Goal: Information Seeking & Learning: Find specific fact

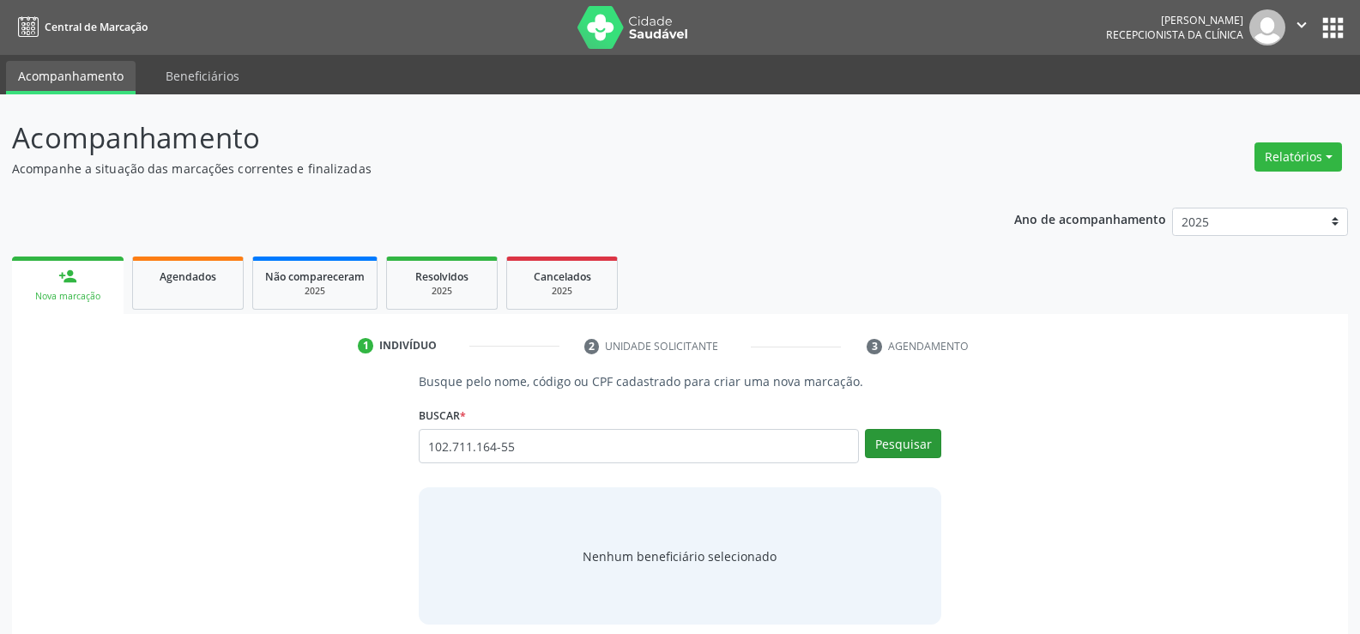
type input "102.711.164-55"
click at [903, 444] on button "Pesquisar" at bounding box center [903, 443] width 76 height 29
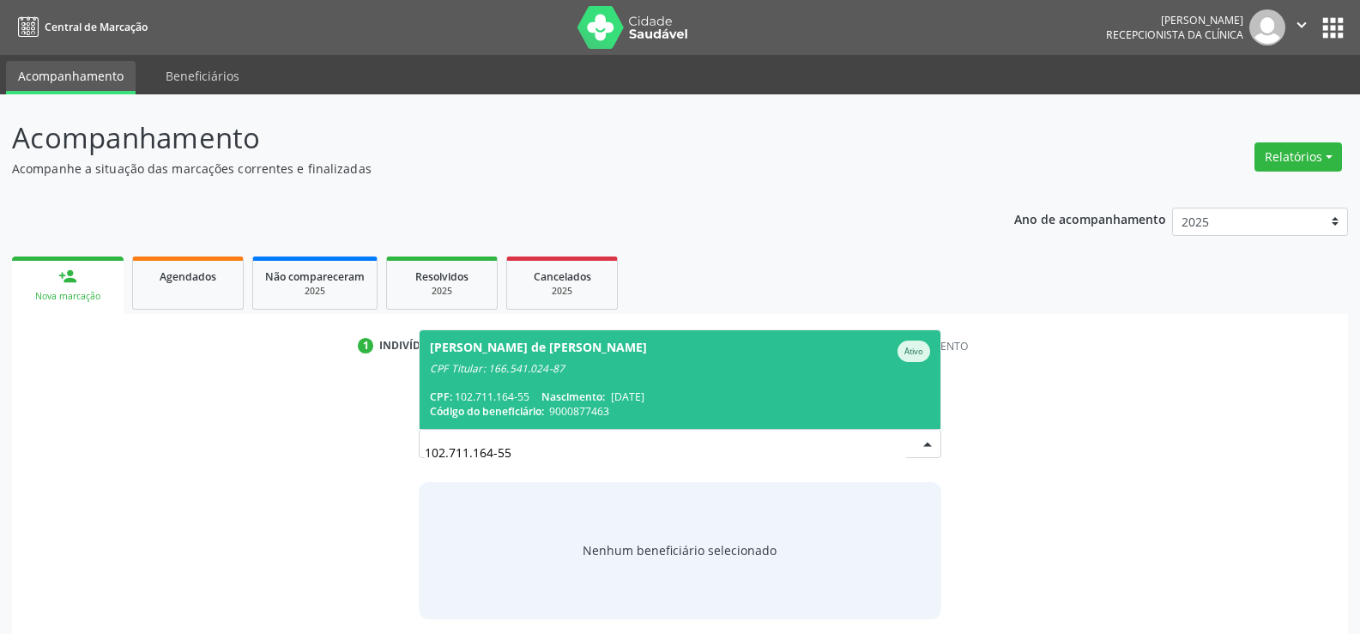
click at [632, 373] on div "CPF Titular: 166.541.024-87" at bounding box center [680, 369] width 500 height 14
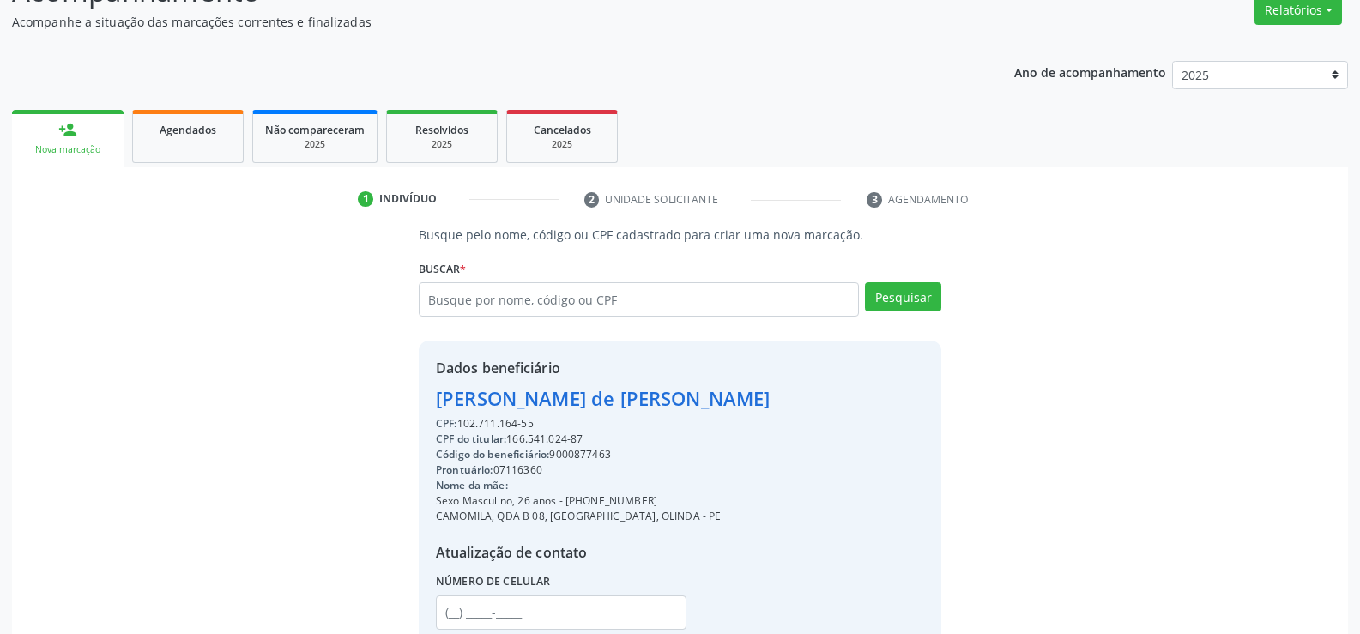
scroll to position [272, 0]
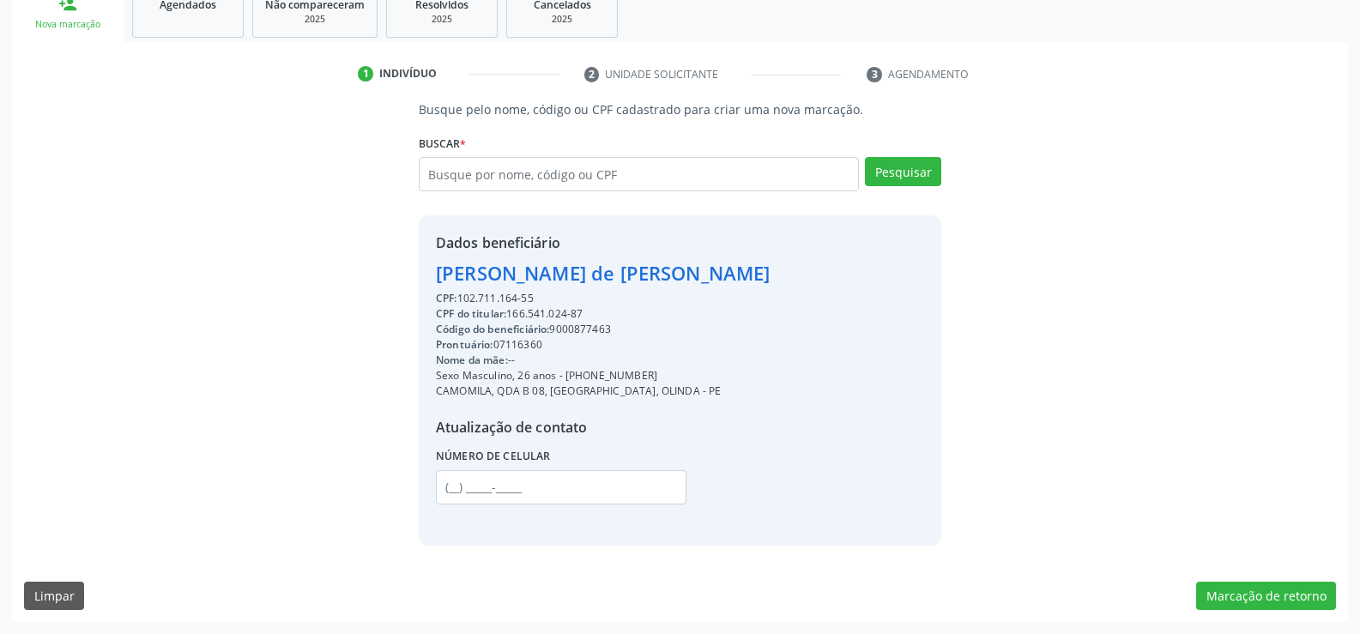
drag, startPoint x: 438, startPoint y: 275, endPoint x: 781, endPoint y: 270, distance: 342.4
click at [781, 270] on div "Dados beneficiário [PERSON_NAME] de Farias Junior CPF: 102.711.164-55 CPF do ti…" at bounding box center [680, 380] width 523 height 330
copy div "[PERSON_NAME] de [PERSON_NAME]"
click at [589, 375] on div "Sexo Masculino, 26 anos - [PHONE_NUMBER]" at bounding box center [603, 375] width 335 height 15
drag, startPoint x: 586, startPoint y: 376, endPoint x: 693, endPoint y: 377, distance: 107.3
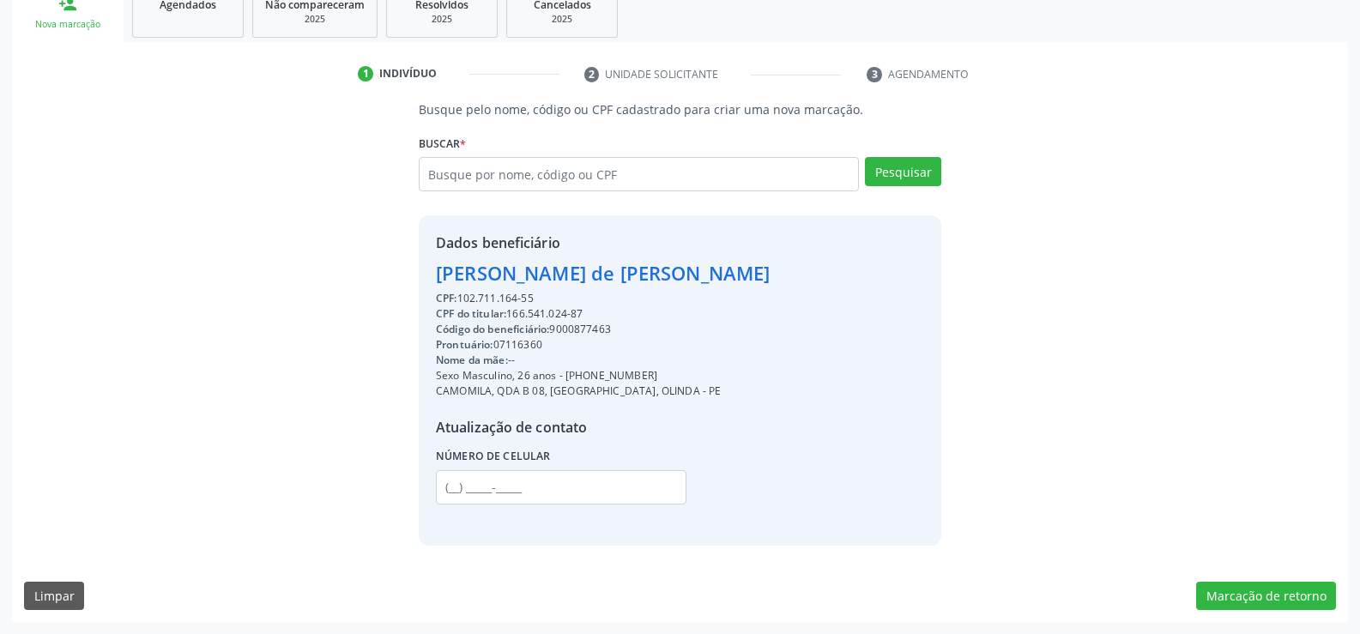
click at [693, 377] on div "Sexo Masculino, 26 anos - [PHONE_NUMBER]" at bounding box center [603, 375] width 335 height 15
copy div "99865-6862"
click at [512, 172] on input "text" at bounding box center [639, 174] width 440 height 34
type input "80925715468"
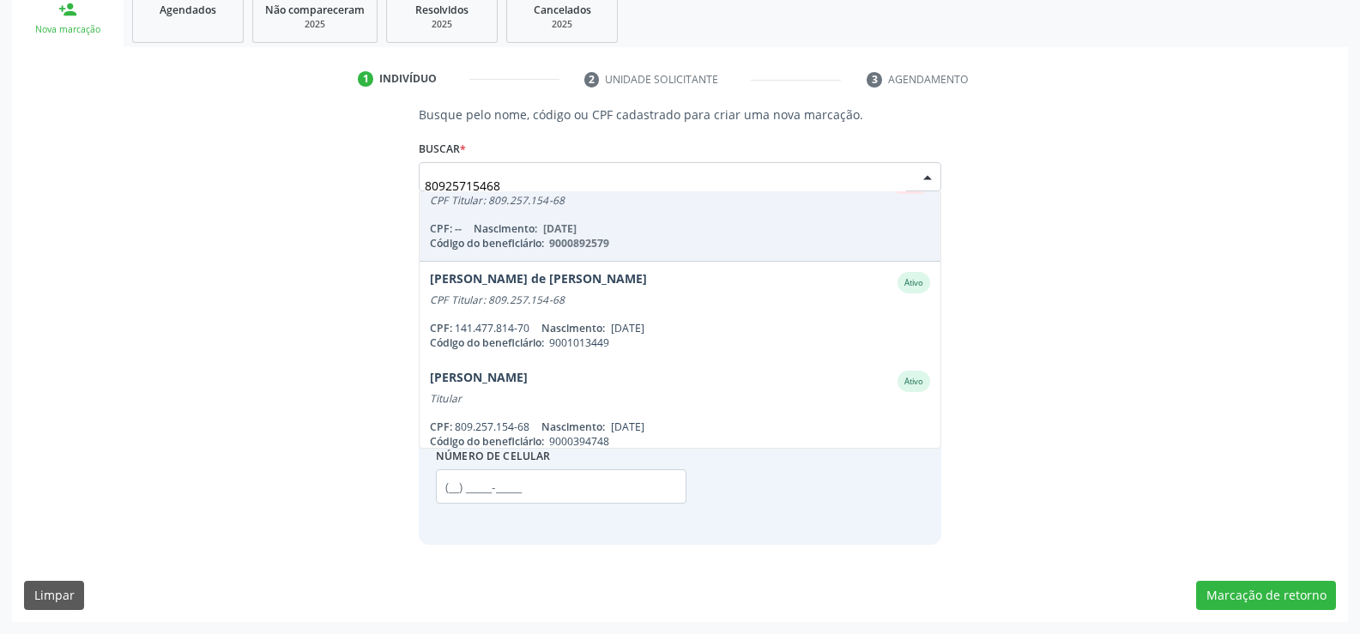
scroll to position [341, 0]
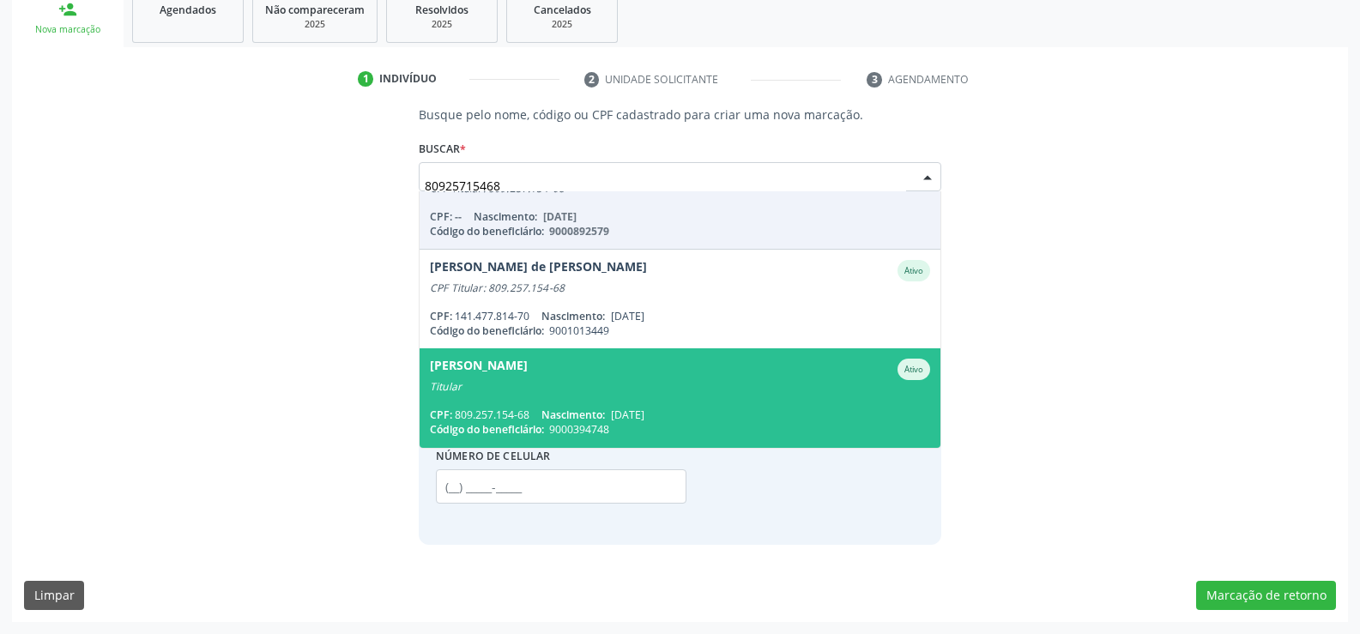
click at [567, 388] on div "Titular" at bounding box center [680, 387] width 500 height 14
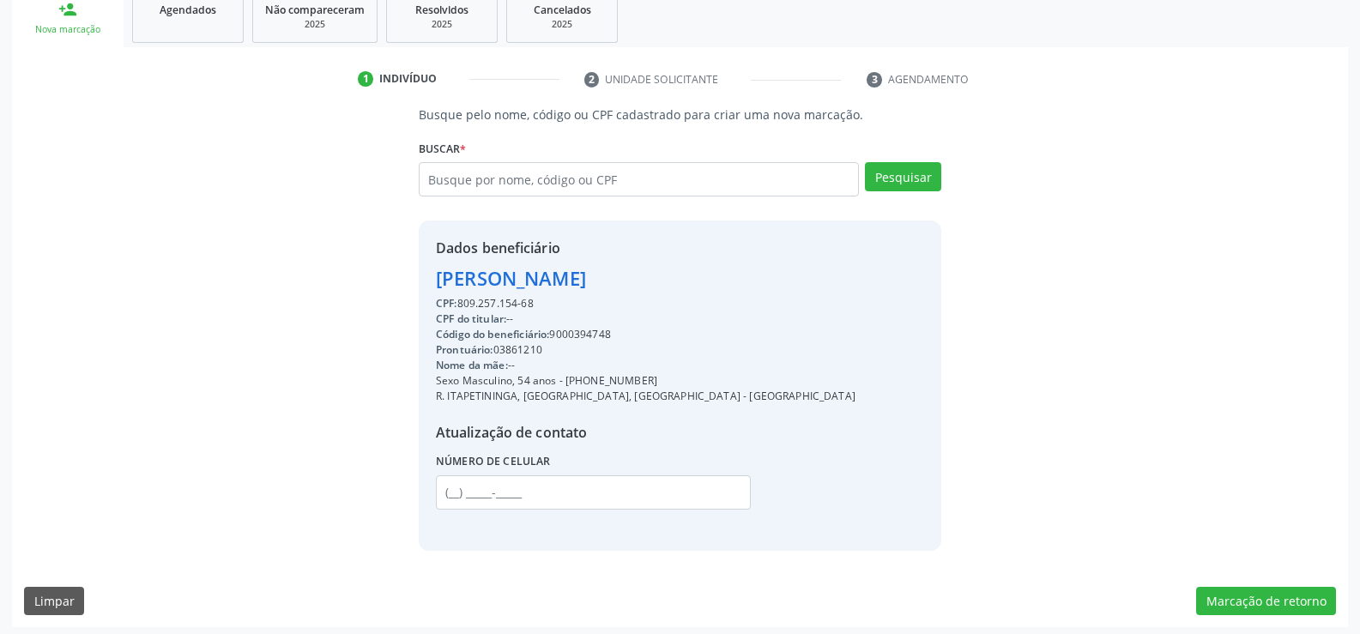
drag, startPoint x: 438, startPoint y: 281, endPoint x: 714, endPoint y: 297, distance: 276.8
click at [714, 297] on div "Dados beneficiário [PERSON_NAME] CPF: 809.257.154-68 CPF do titular: -- Código …" at bounding box center [646, 385] width 420 height 295
copy div "[PERSON_NAME] CPF: 809.257.154-68"
click at [493, 178] on input "text" at bounding box center [639, 179] width 440 height 34
paste input "697.602.504-97"
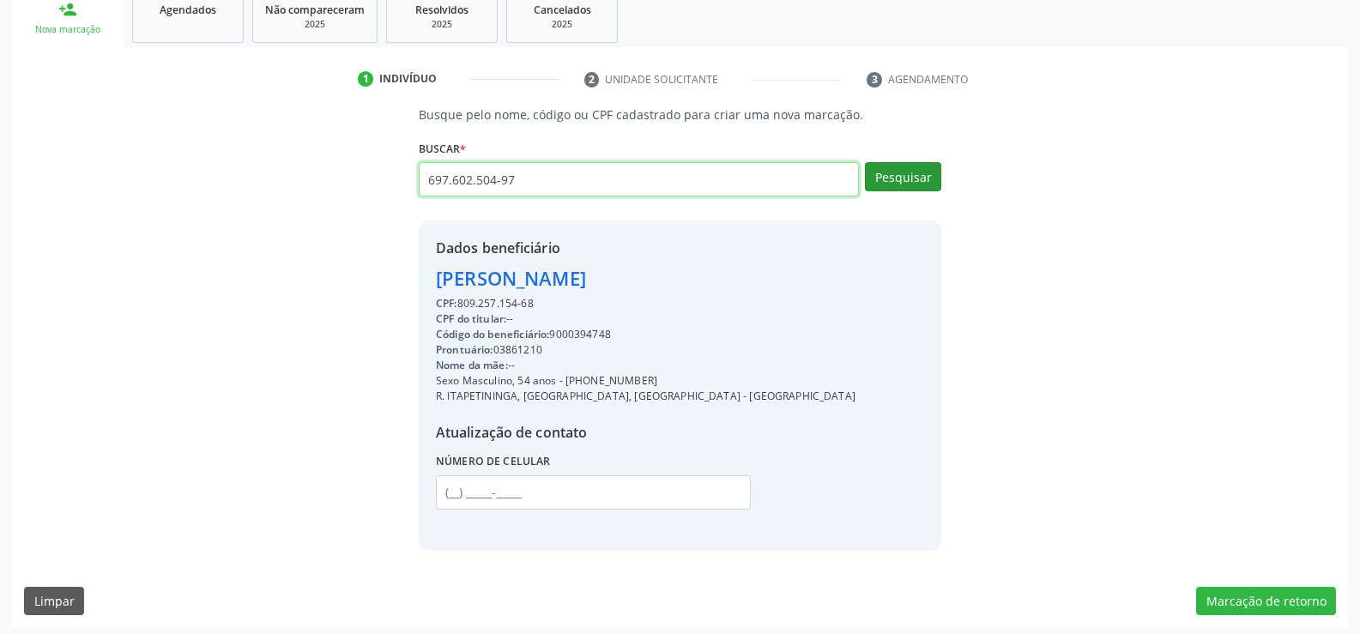
type input "697.602.504-97"
click at [898, 173] on button "Pesquisar" at bounding box center [903, 176] width 76 height 29
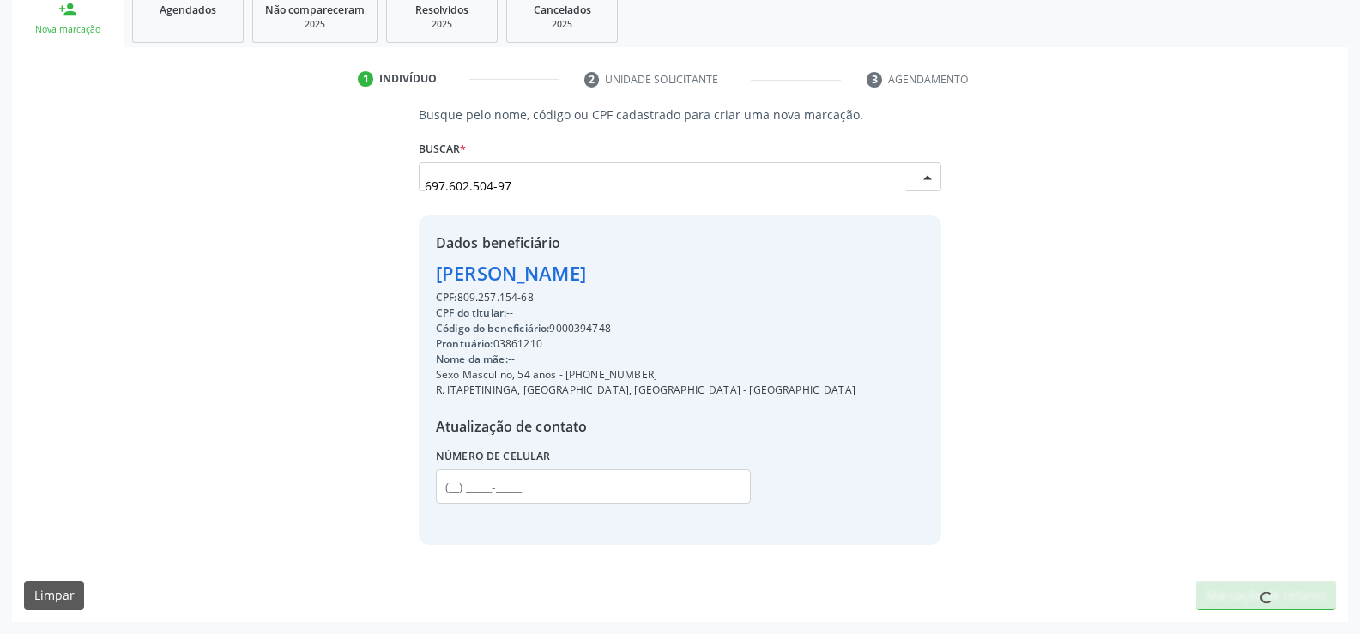
scroll to position [0, 0]
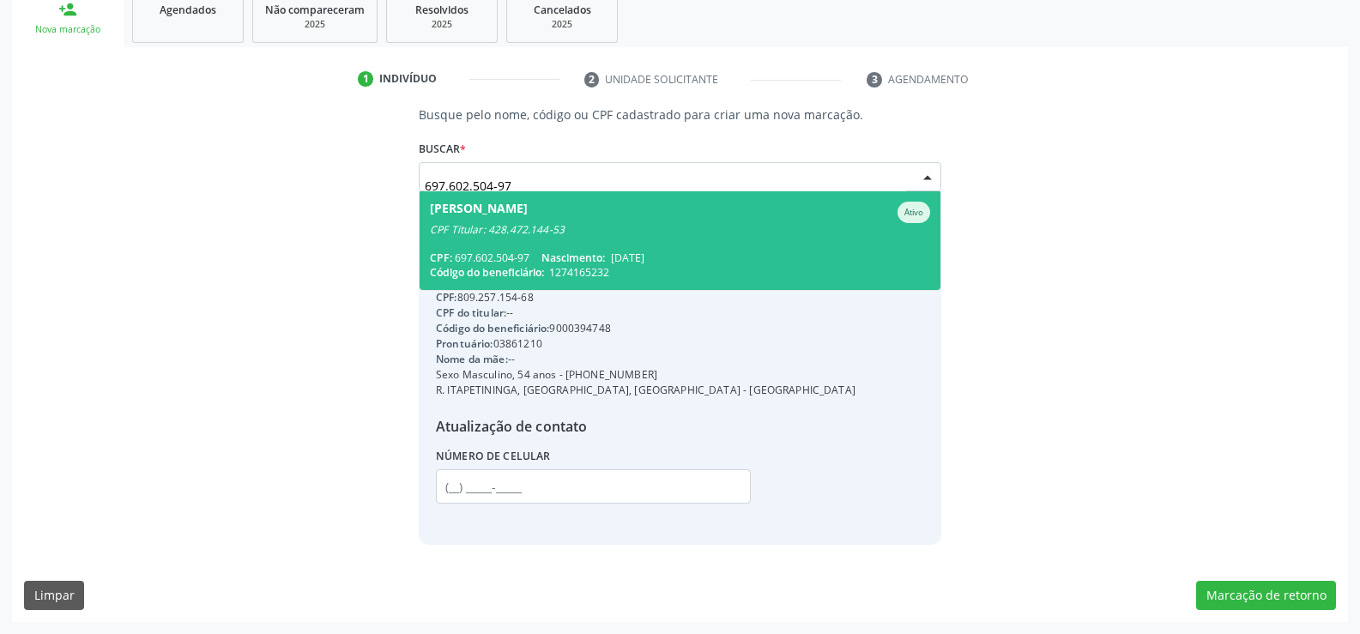
click at [753, 209] on div "[PERSON_NAME]" at bounding box center [680, 212] width 500 height 21
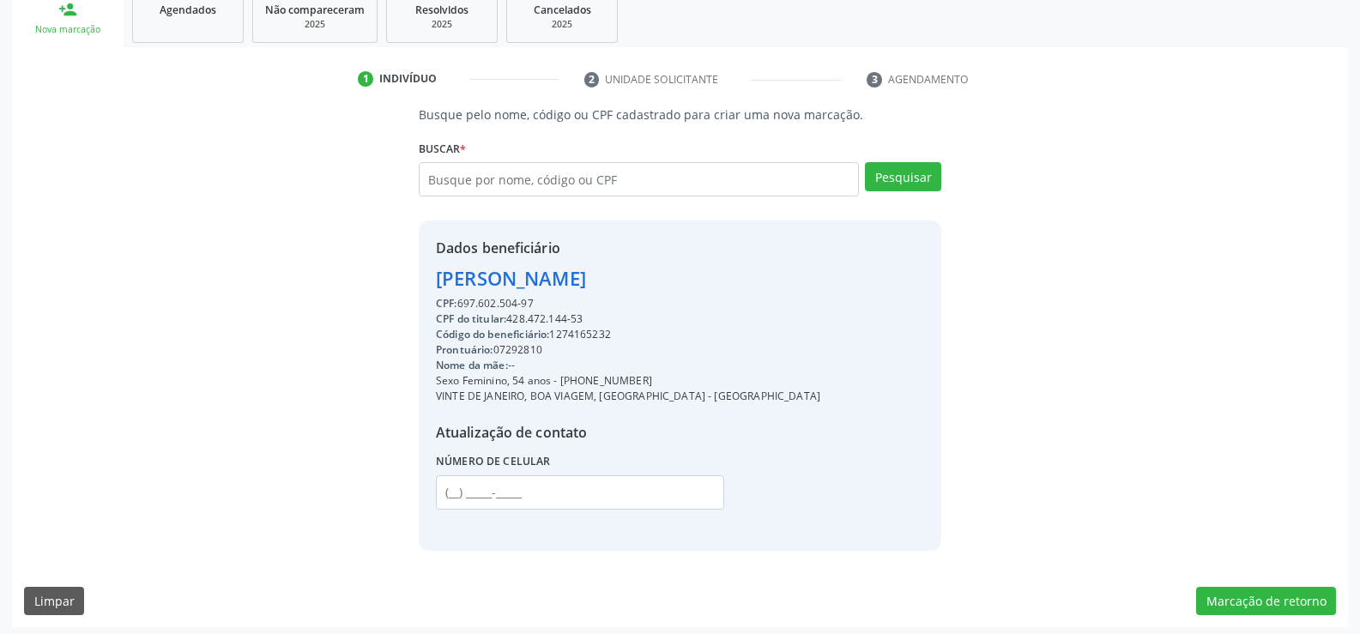
drag, startPoint x: 436, startPoint y: 278, endPoint x: 831, endPoint y: 278, distance: 394.7
click at [831, 278] on div "Dados beneficiário [PERSON_NAME] CPF: 697.602.504-97 CPF do titular: 428.472.14…" at bounding box center [680, 386] width 523 height 330
copy div "[PERSON_NAME]"
drag, startPoint x: 581, startPoint y: 378, endPoint x: 663, endPoint y: 378, distance: 82.4
click at [663, 378] on div "Sexo Feminino, 54 anos - [PHONE_NUMBER]" at bounding box center [628, 380] width 384 height 15
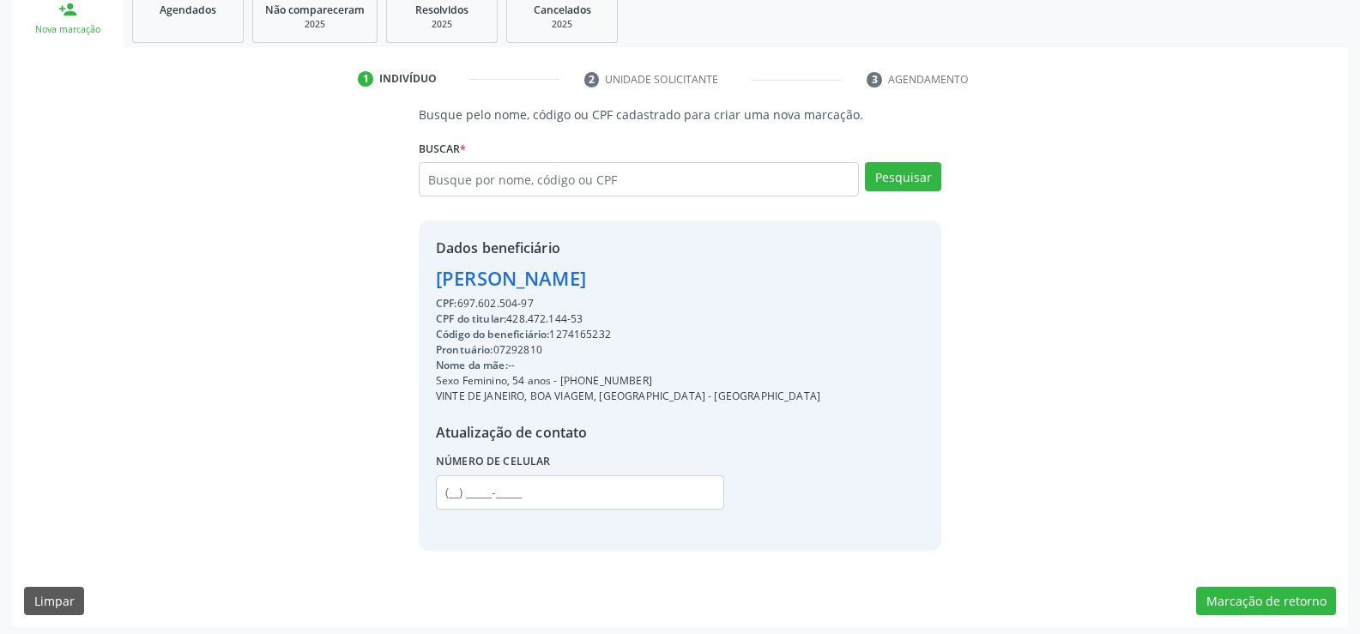
copy div "99635-5229"
click at [512, 181] on input "text" at bounding box center [639, 179] width 440 height 34
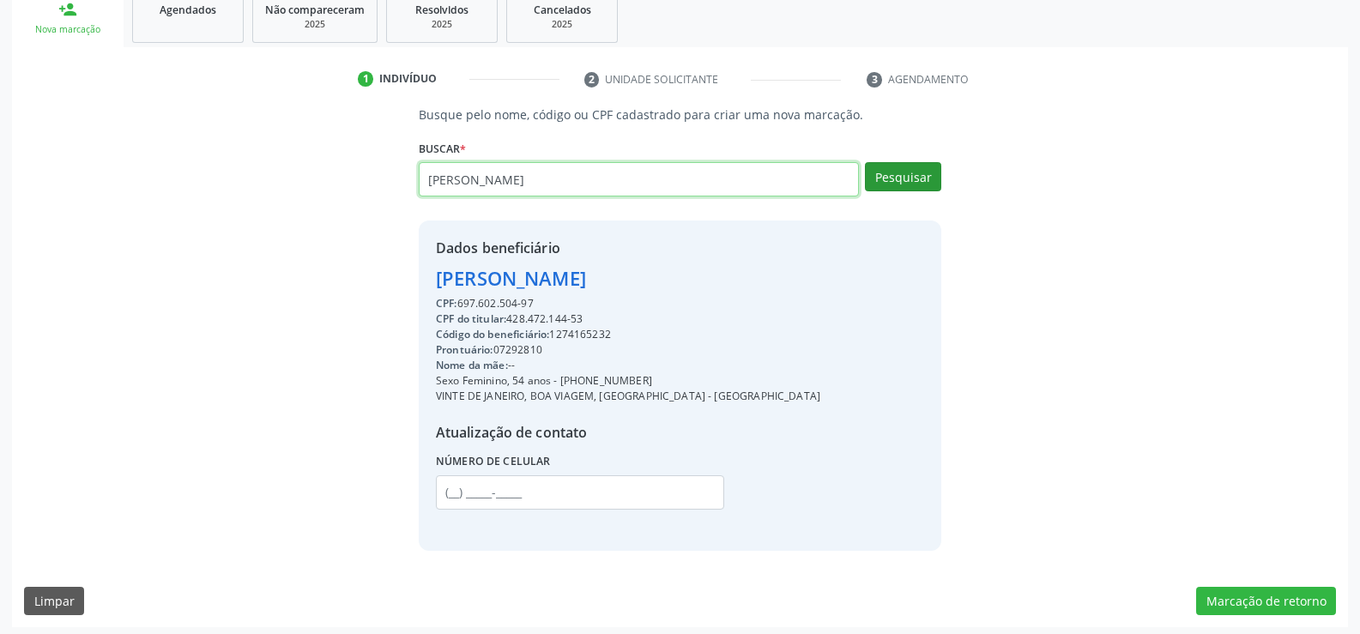
type input "[PERSON_NAME]"
click at [892, 170] on button "Pesquisar" at bounding box center [903, 176] width 76 height 29
click at [216, 269] on div "Busque pelo nome, código ou CPF cadastrado para criar uma nova marcação. [GEOGR…" at bounding box center [680, 328] width 1312 height 444
drag, startPoint x: 641, startPoint y: 185, endPoint x: 283, endPoint y: 208, distance: 358.5
click at [283, 208] on div "Busque pelo nome, código ou CPF cadastrado para criar uma nova marcação. [GEOGR…" at bounding box center [680, 328] width 1312 height 444
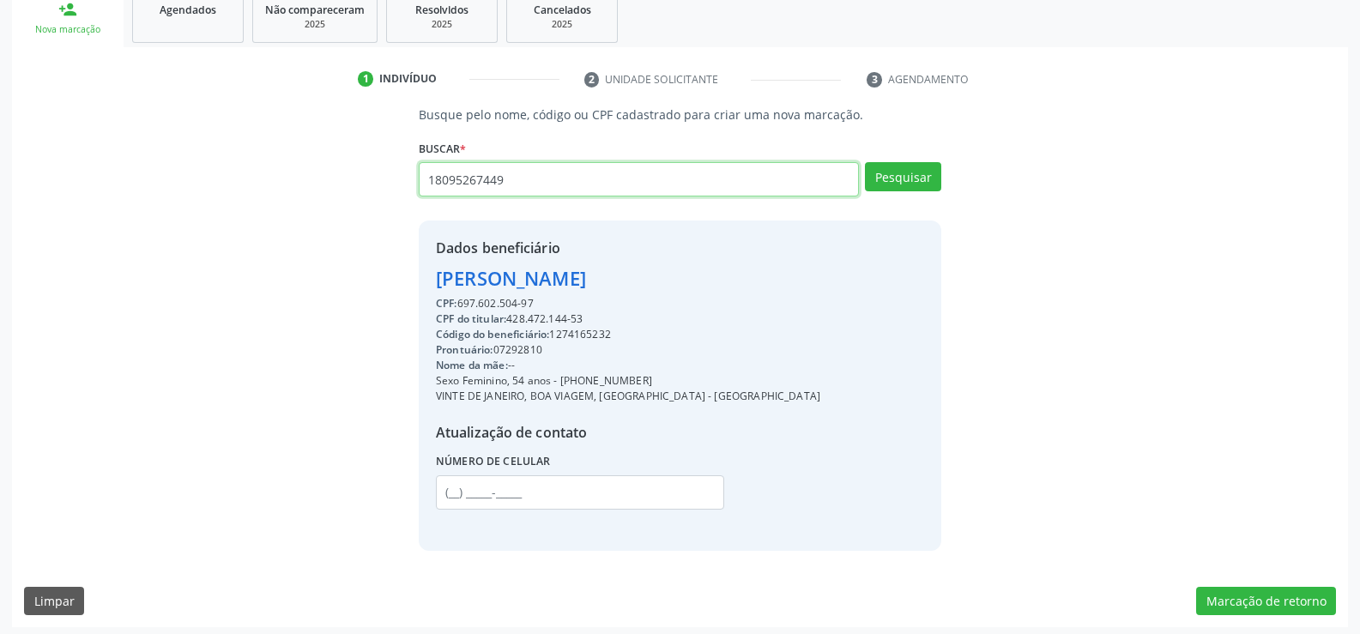
type input "18095267449"
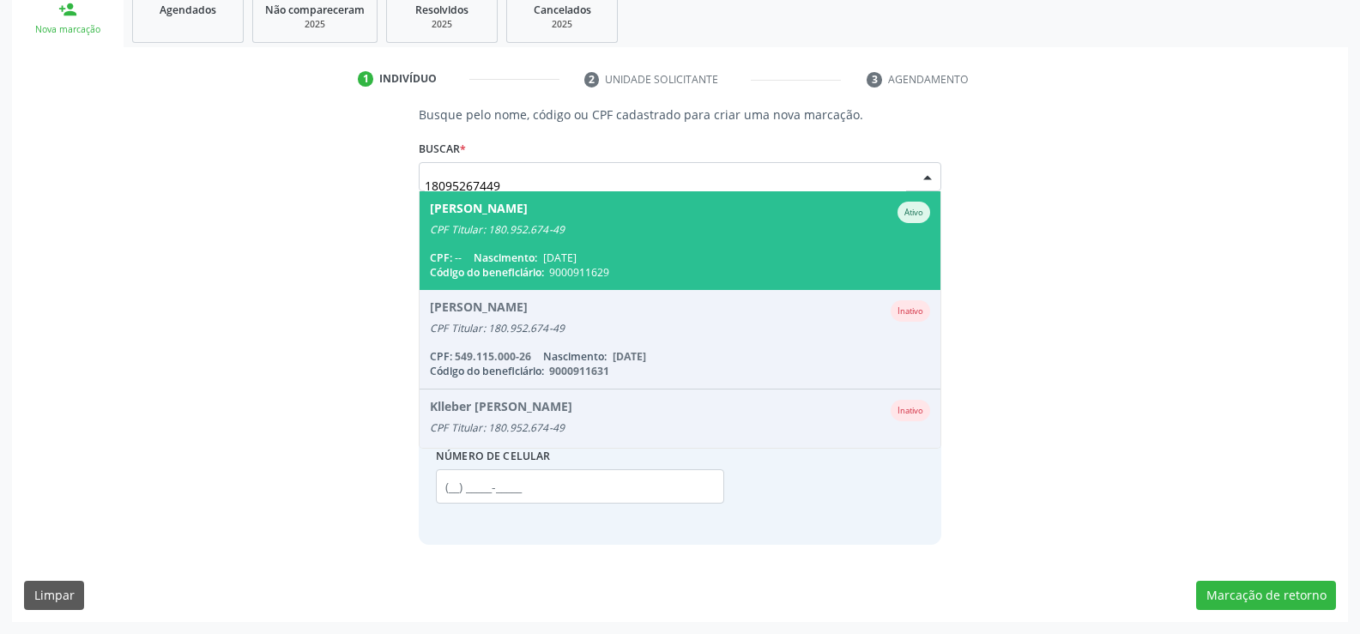
click at [576, 246] on span "[PERSON_NAME] CPF Titular: 180.952.674-49 CPF: -- Nascimento: [DATE] Código do …" at bounding box center [680, 240] width 521 height 99
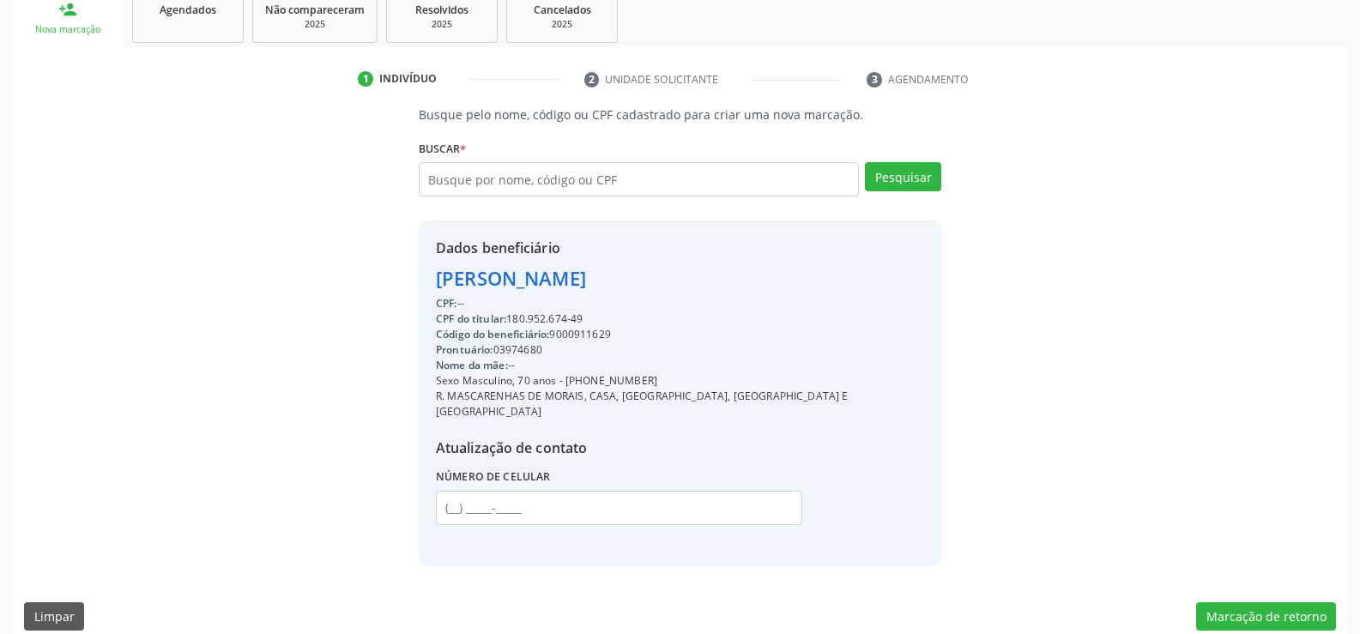
scroll to position [272, 0]
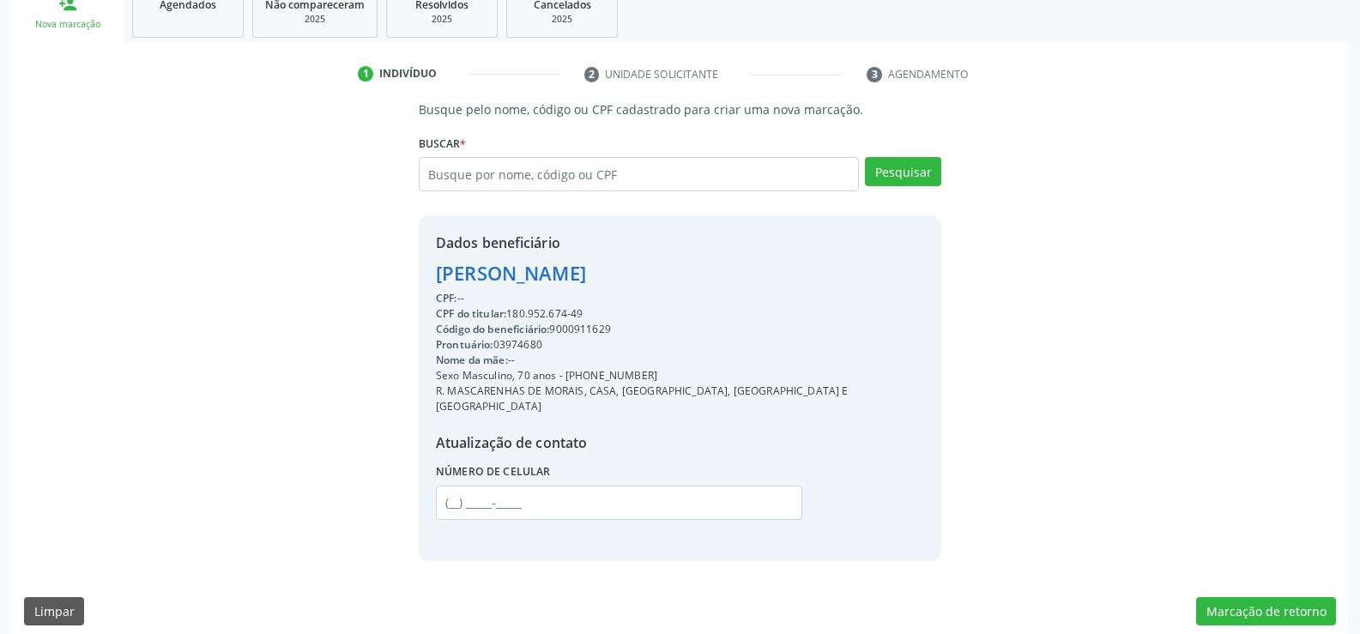
click at [436, 271] on div "[PERSON_NAME]" at bounding box center [680, 273] width 488 height 28
drag, startPoint x: 440, startPoint y: 273, endPoint x: 597, endPoint y: 309, distance: 161.1
click at [597, 309] on div "Dados beneficiário [PERSON_NAME] CPF: -- CPF do titular: 180.952.674-49 Código …" at bounding box center [680, 388] width 488 height 311
copy div "[PERSON_NAME] CPF: -- CPF do titular: 180.952.674-49"
click at [512, 181] on input "text" at bounding box center [639, 174] width 440 height 34
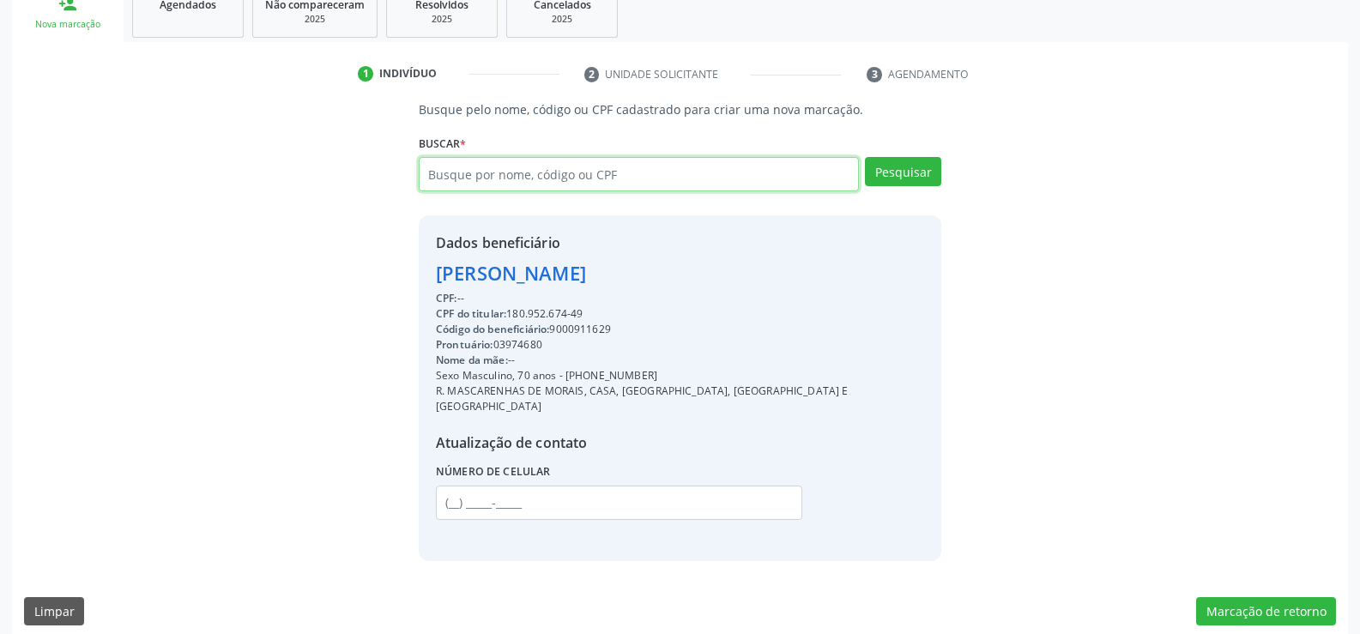
paste input "650.531.764-34"
type input "650.531.764-34"
click at [891, 157] on button "Pesquisar" at bounding box center [903, 171] width 76 height 29
type input "650.531.764-34"
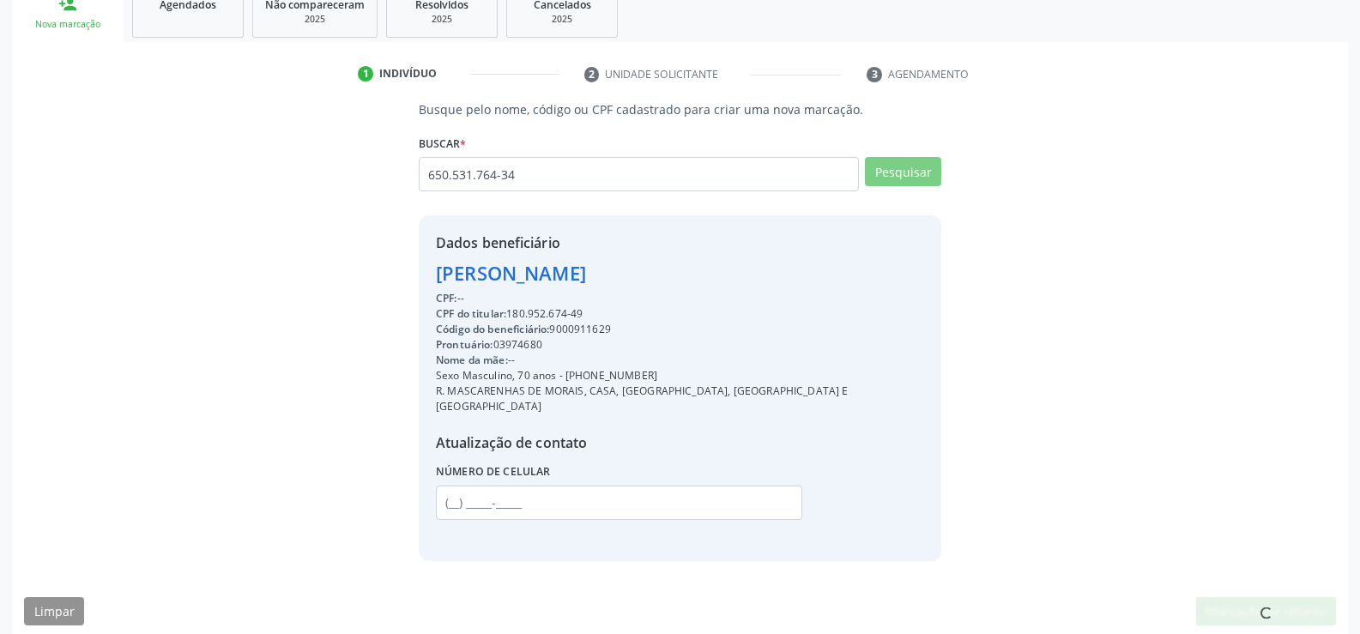
scroll to position [267, 0]
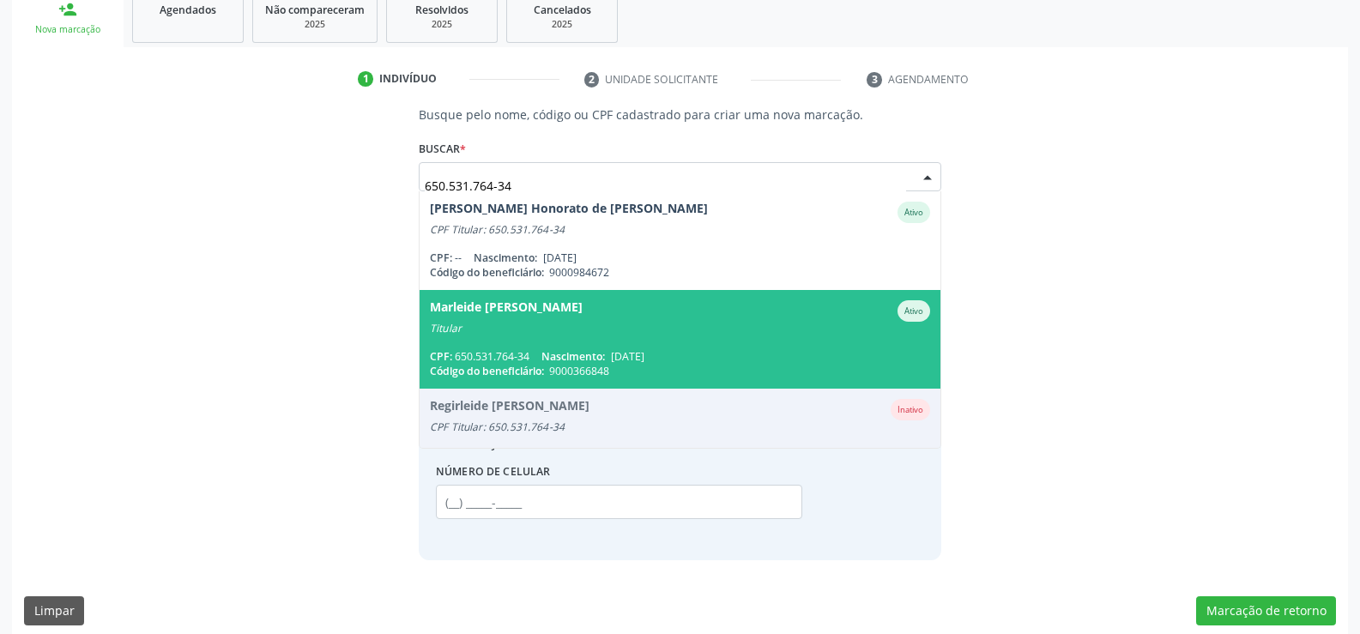
click at [669, 332] on div "Titular" at bounding box center [680, 329] width 500 height 14
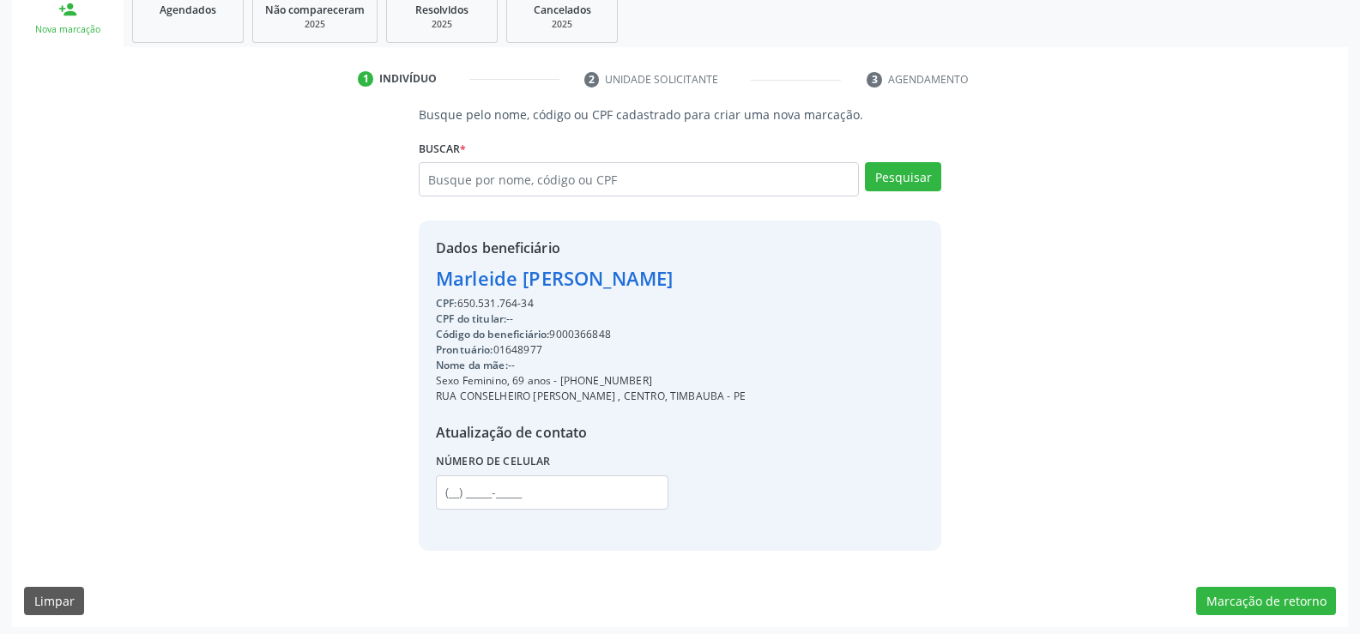
drag, startPoint x: 439, startPoint y: 281, endPoint x: 860, endPoint y: 281, distance: 420.5
click at [860, 281] on div "Dados beneficiário [PERSON_NAME] CPF: 650.531.764-34 CPF do titular: -- Código …" at bounding box center [680, 386] width 523 height 330
copy div "Marleide [PERSON_NAME]"
drag, startPoint x: 582, startPoint y: 381, endPoint x: 711, endPoint y: 381, distance: 129.6
click at [711, 381] on div "Sexo Feminino, 69 anos - [PHONE_NUMBER]" at bounding box center [591, 380] width 310 height 15
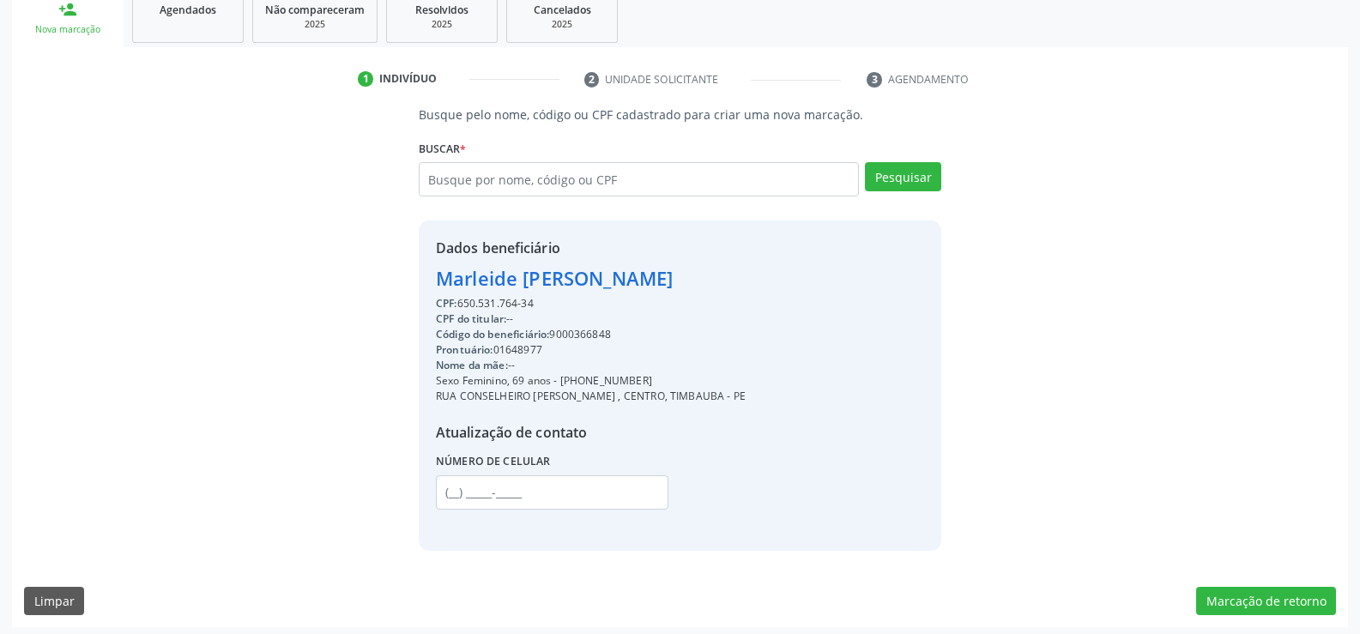
copy div "99751-1665"
click at [481, 187] on input "text" at bounding box center [639, 179] width 440 height 34
paste input "047.869.734-16"
type input "047.869.734-16"
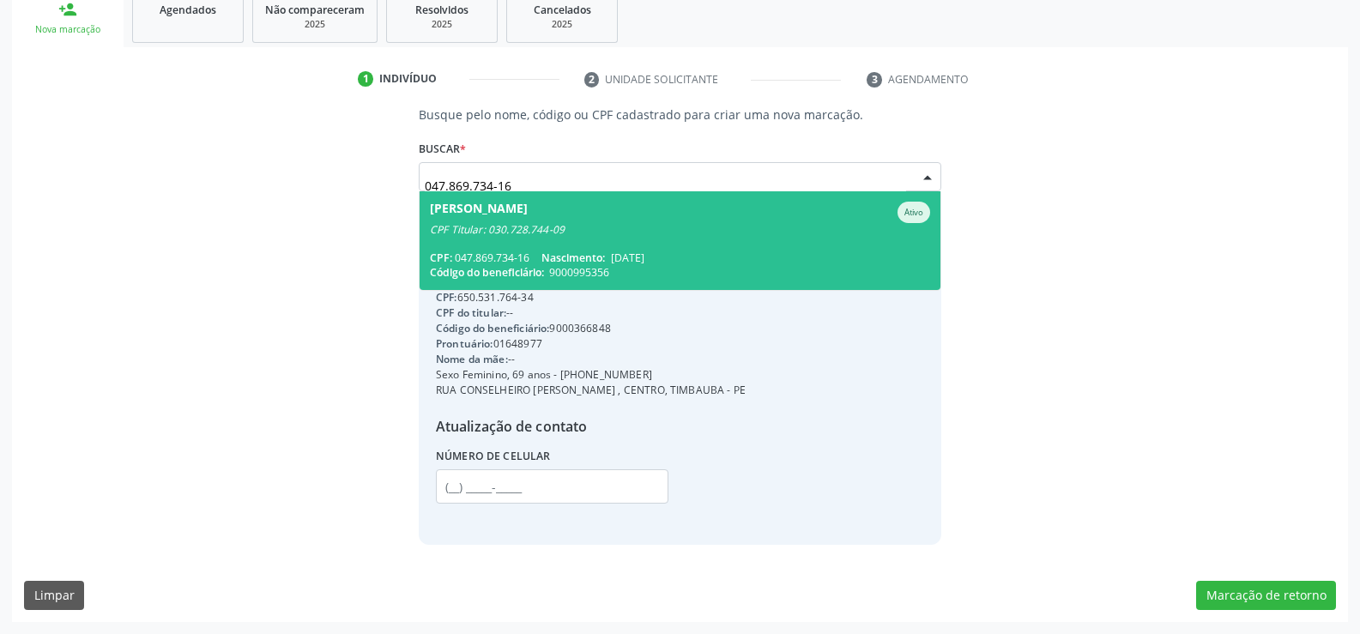
click at [506, 227] on div "CPF Titular: 030.728.744-09" at bounding box center [680, 230] width 500 height 14
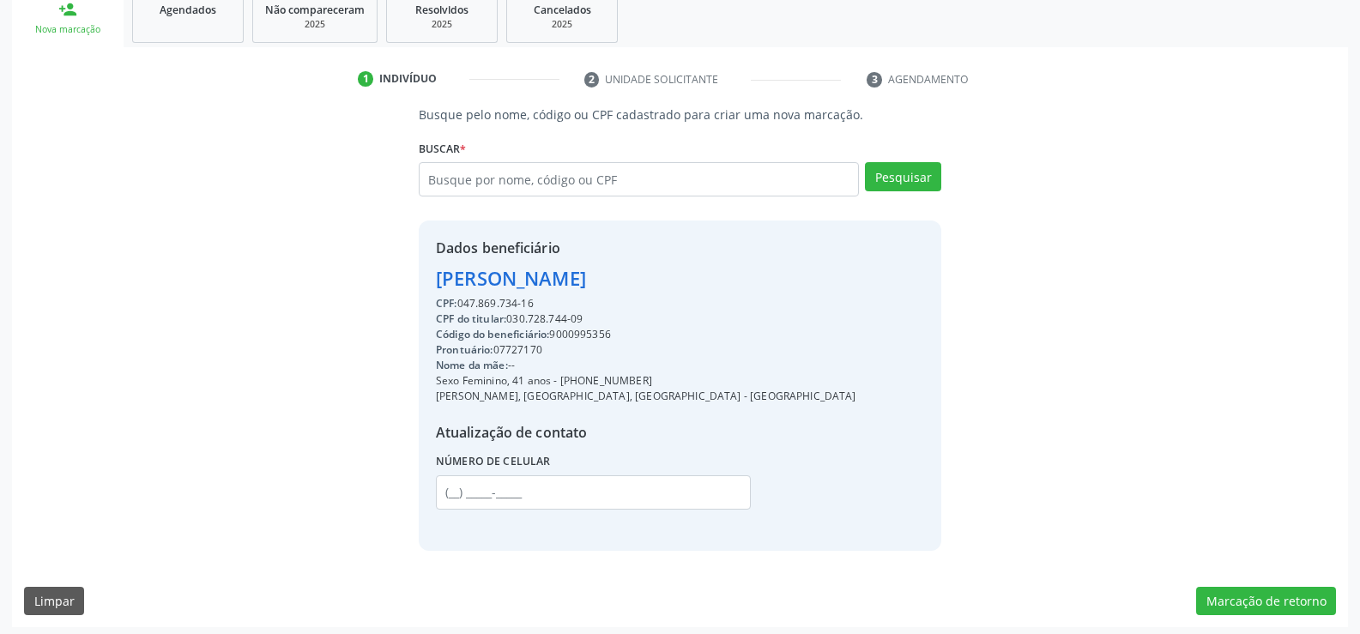
drag, startPoint x: 432, startPoint y: 280, endPoint x: 871, endPoint y: 288, distance: 438.6
click at [871, 288] on div "Dados beneficiário [PERSON_NAME] CPF: 047.869.734-16 CPF do titular: 030.728.74…" at bounding box center [680, 386] width 523 height 330
copy div "[PERSON_NAME]"
drag, startPoint x: 581, startPoint y: 380, endPoint x: 700, endPoint y: 380, distance: 119.3
click at [700, 380] on div "Sexo Feminino, 41 anos - [PHONE_NUMBER]" at bounding box center [646, 380] width 420 height 15
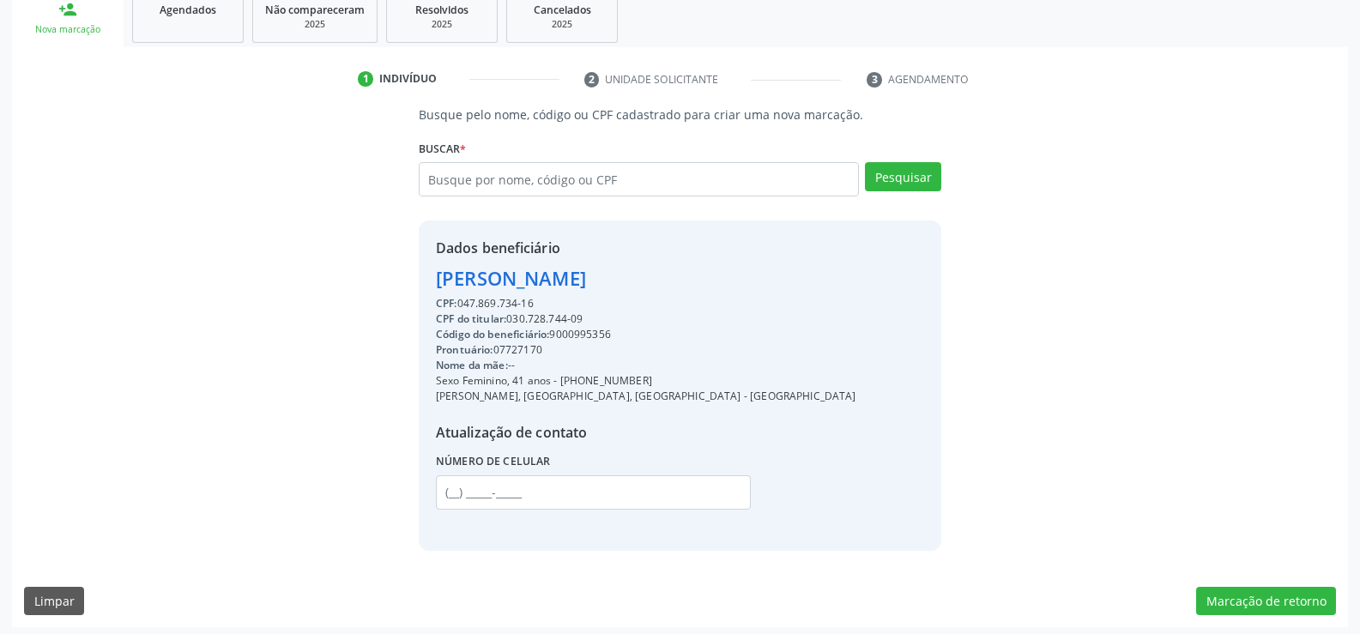
copy div "98552-1516"
click at [477, 176] on input "text" at bounding box center [639, 179] width 440 height 34
type input "1"
type input "12406481468"
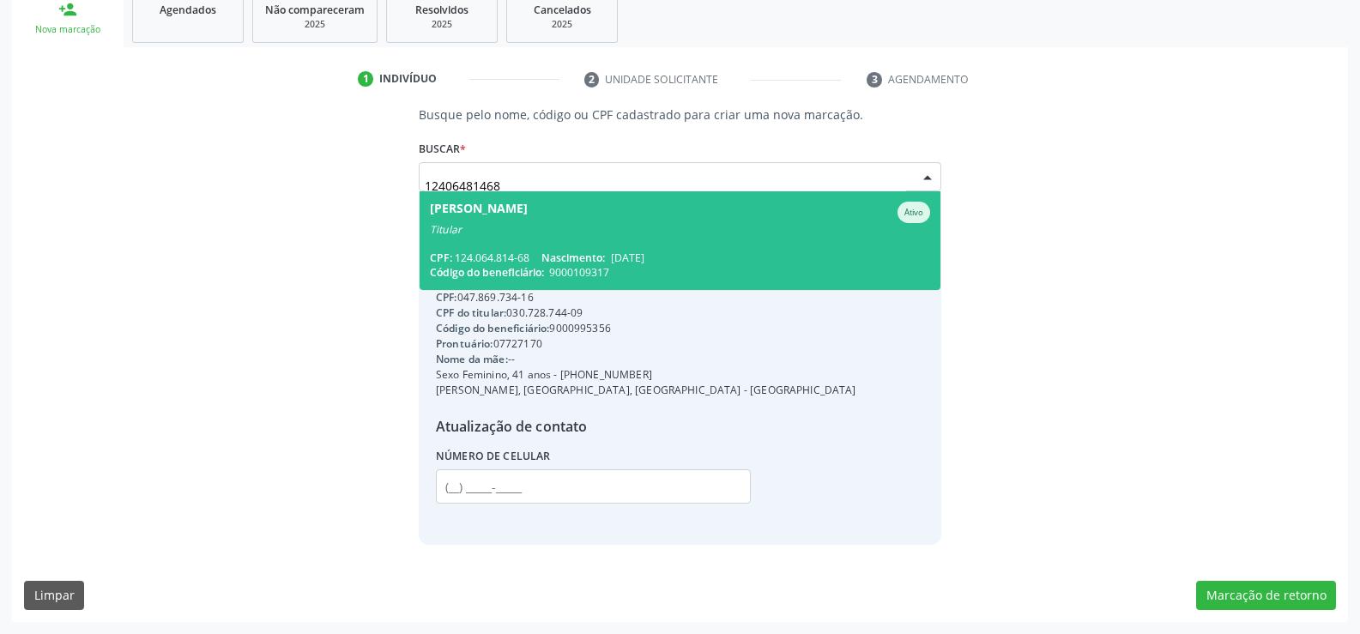
click at [487, 233] on div "Titular" at bounding box center [680, 230] width 500 height 14
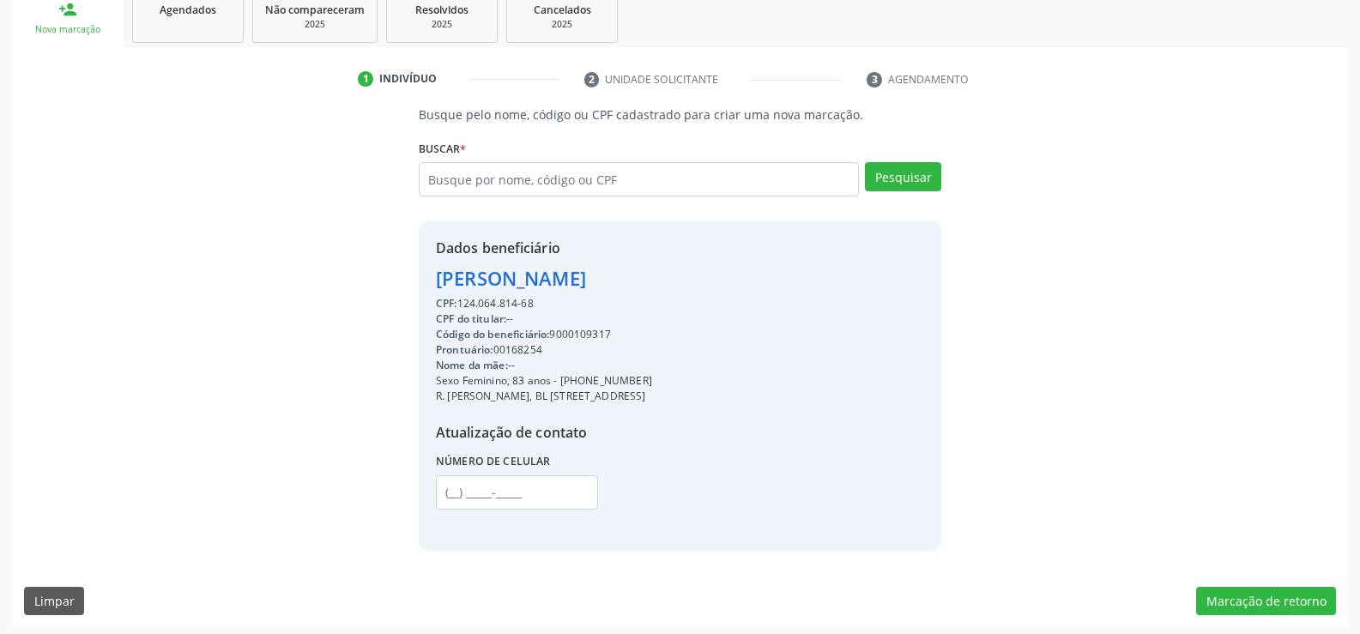
drag, startPoint x: 432, startPoint y: 274, endPoint x: 733, endPoint y: 290, distance: 301.6
click at [733, 290] on div "Dados beneficiário [PERSON_NAME] CPF: 124.064.814-68 CPF do titular: -- Código …" at bounding box center [680, 386] width 523 height 330
click at [186, 25] on link "Agendados" at bounding box center [188, 16] width 112 height 53
select select "9"
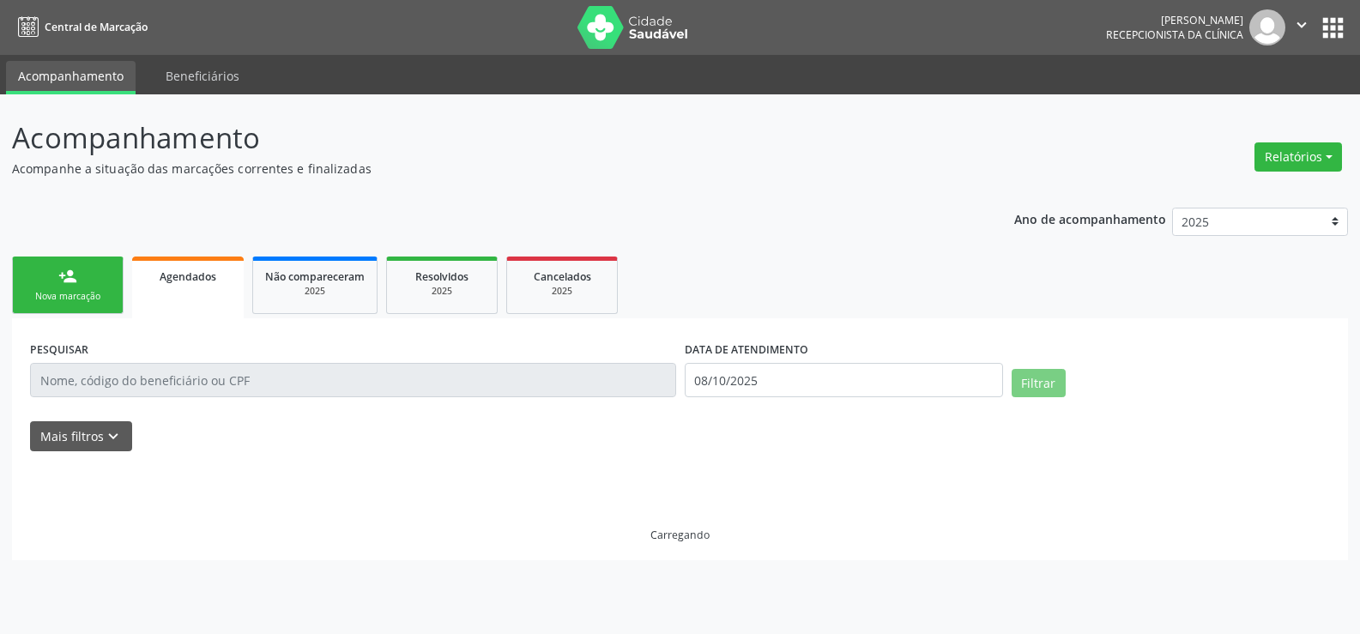
scroll to position [0, 0]
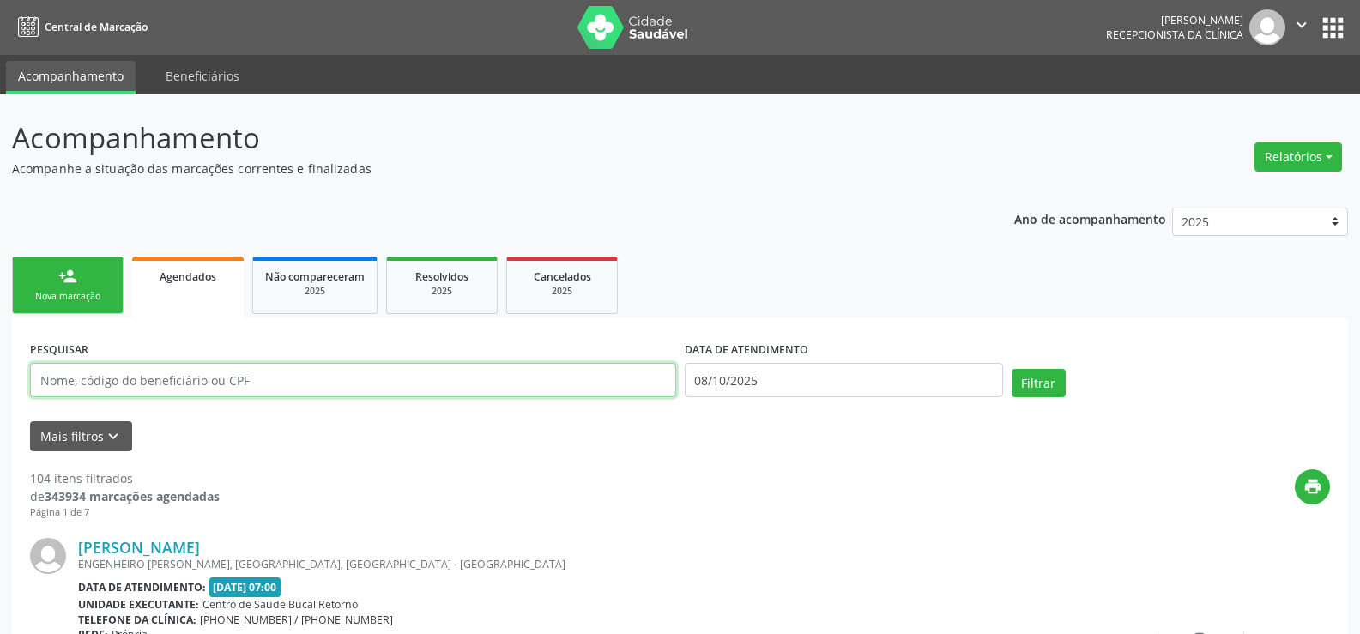
click at [118, 381] on input "text" at bounding box center [353, 380] width 646 height 34
paste input "[PERSON_NAME]"
type input "[PERSON_NAME]"
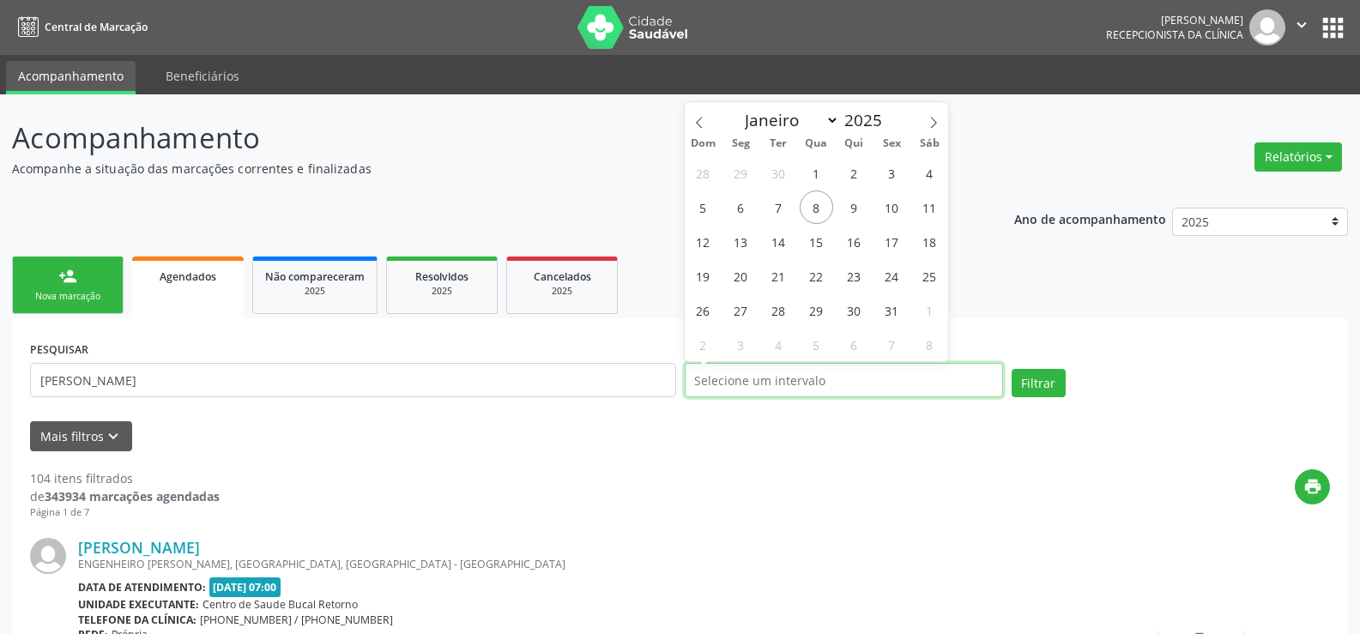
click at [1012, 369] on button "Filtrar" at bounding box center [1039, 383] width 54 height 29
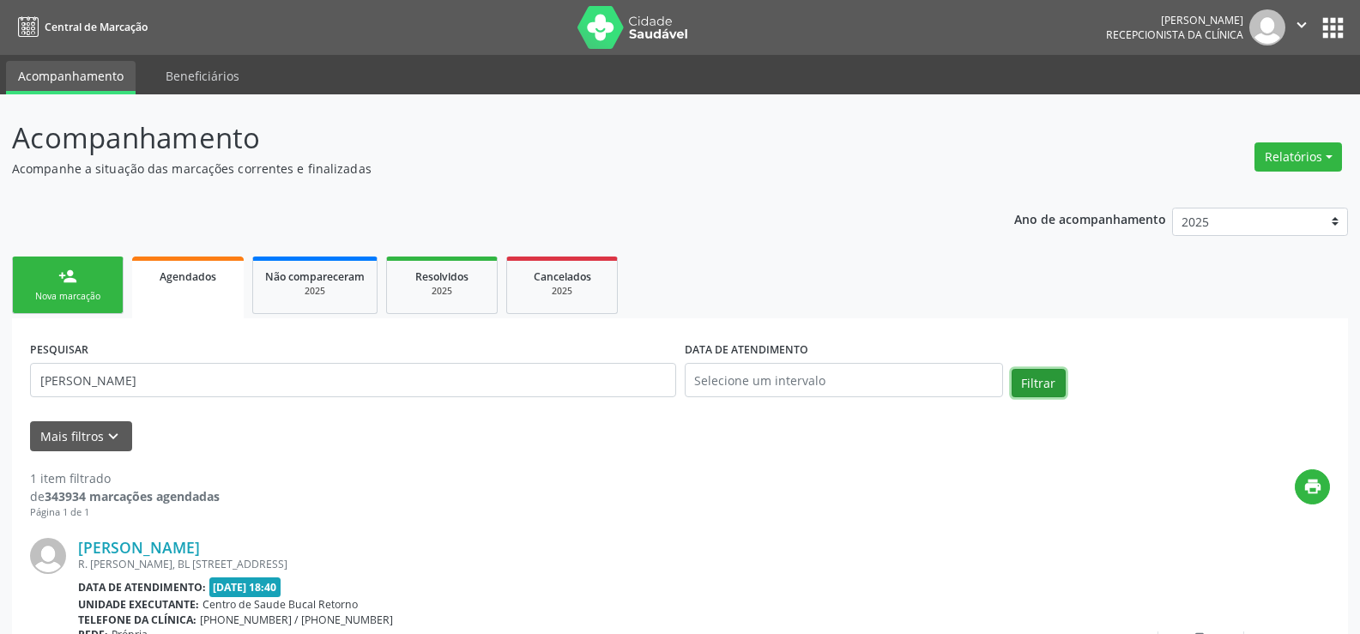
click at [1048, 376] on button "Filtrar" at bounding box center [1039, 383] width 54 height 29
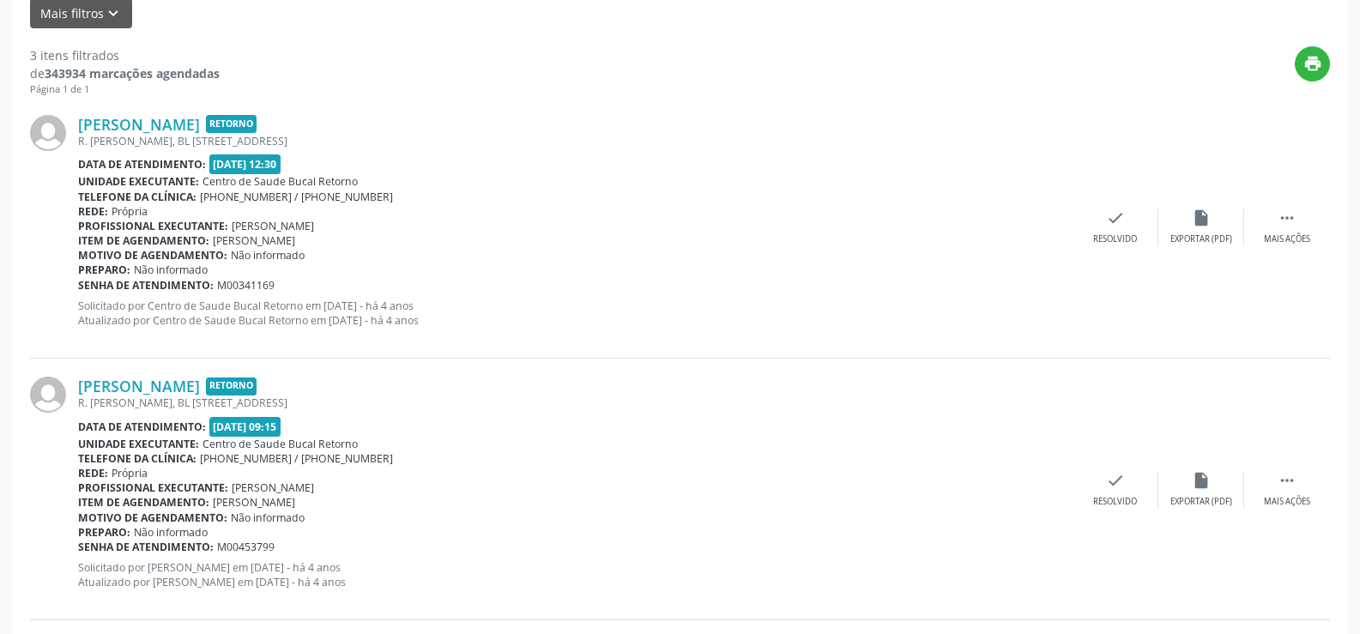
scroll to position [358, 0]
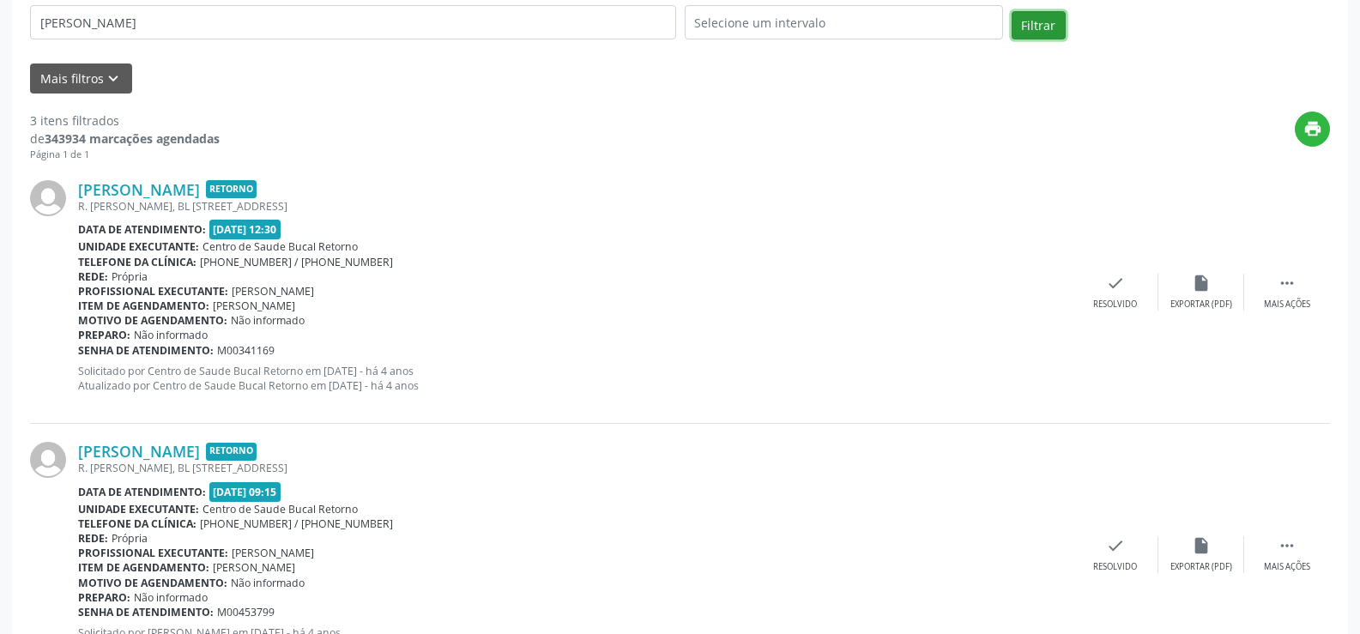
click at [1034, 21] on button "Filtrar" at bounding box center [1039, 25] width 54 height 29
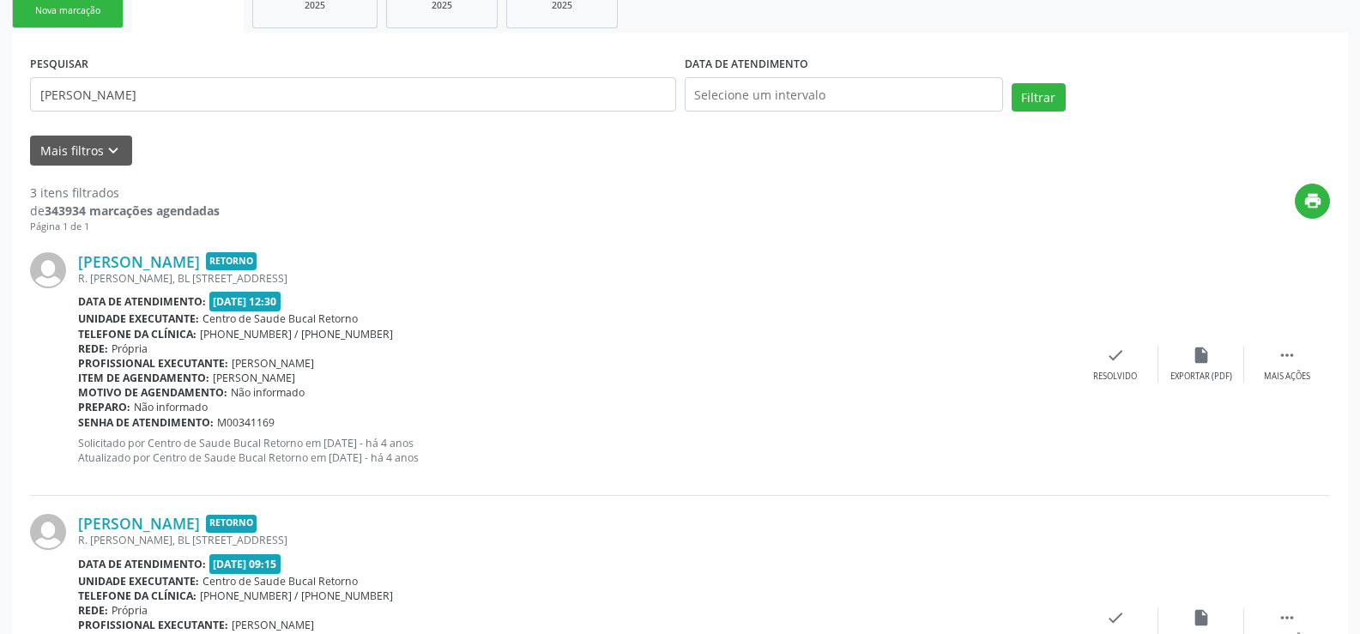
scroll to position [272, 0]
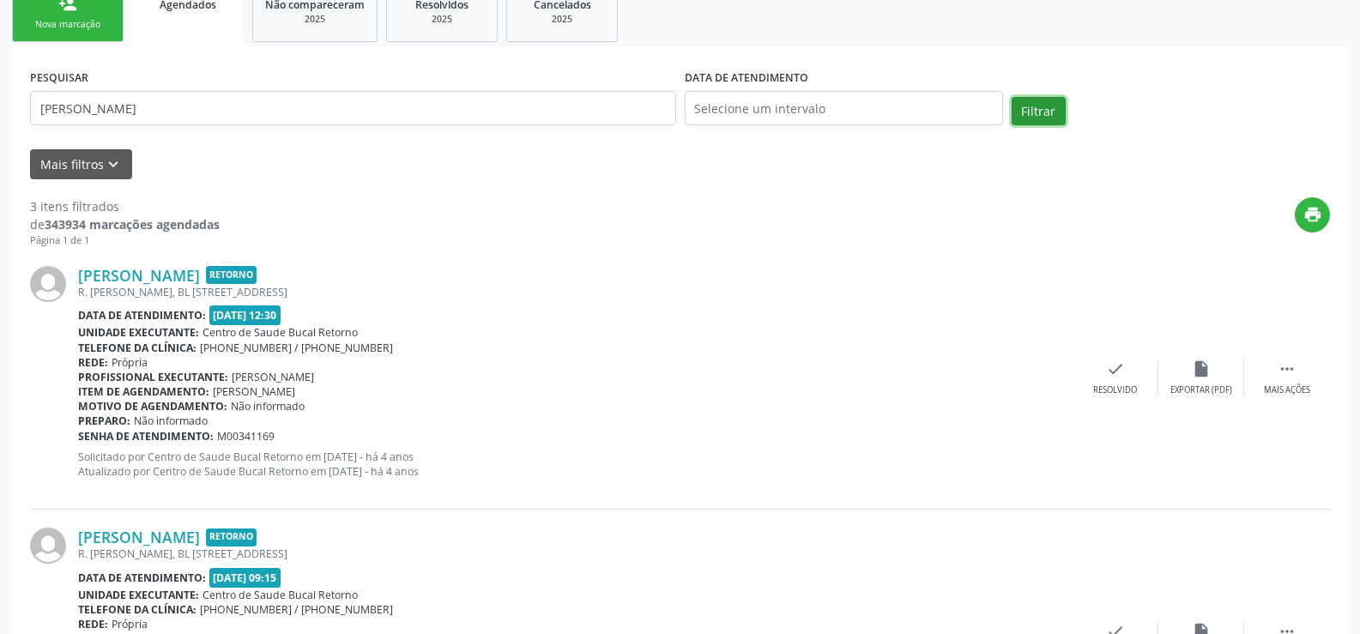
click at [1027, 109] on button "Filtrar" at bounding box center [1039, 111] width 54 height 29
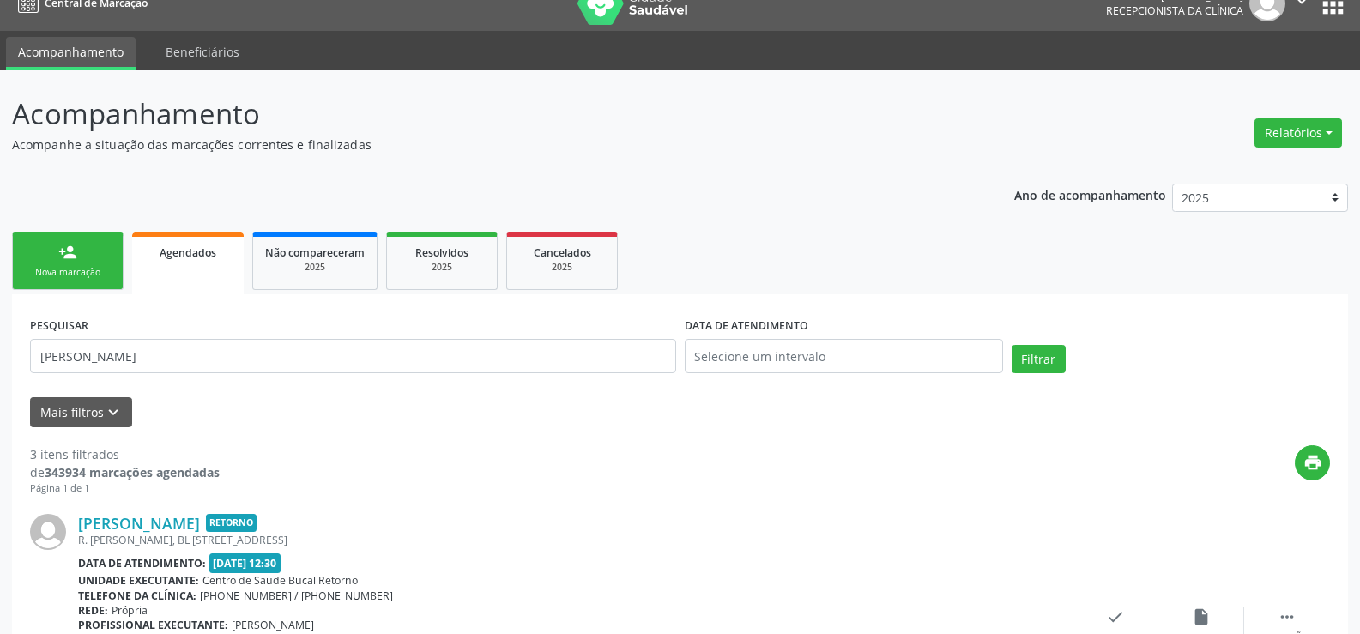
scroll to position [15, 0]
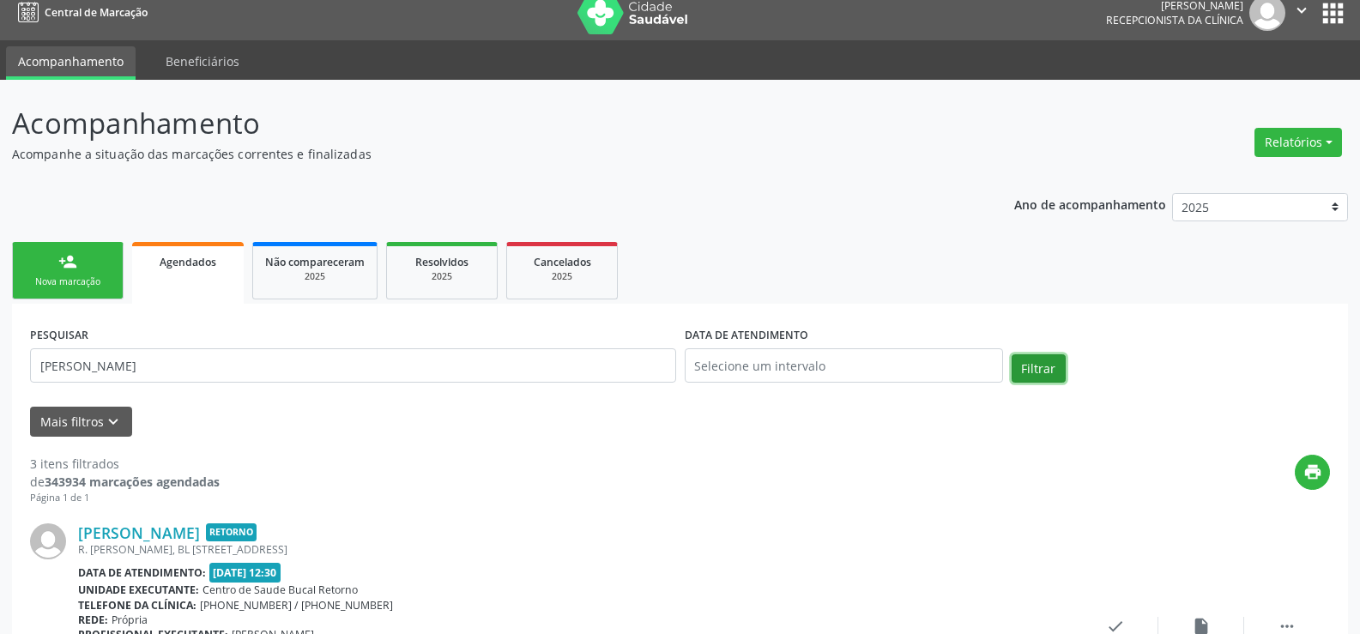
click at [1048, 375] on button "Filtrar" at bounding box center [1039, 368] width 54 height 29
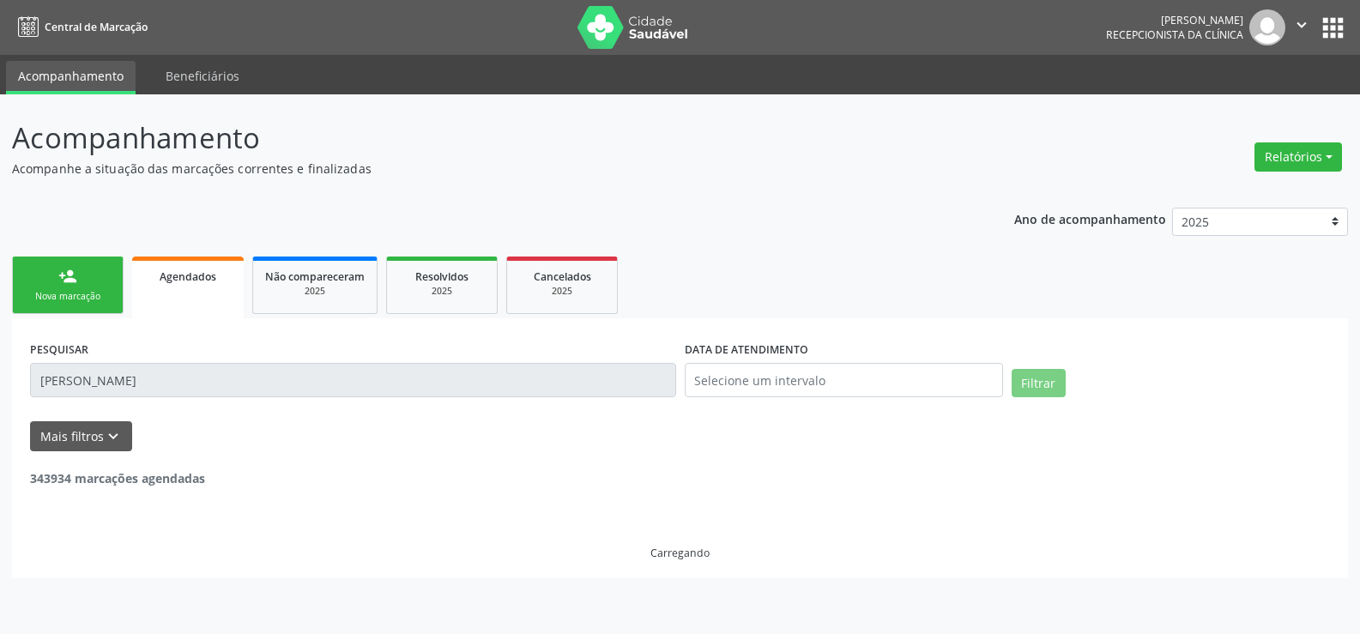
scroll to position [0, 0]
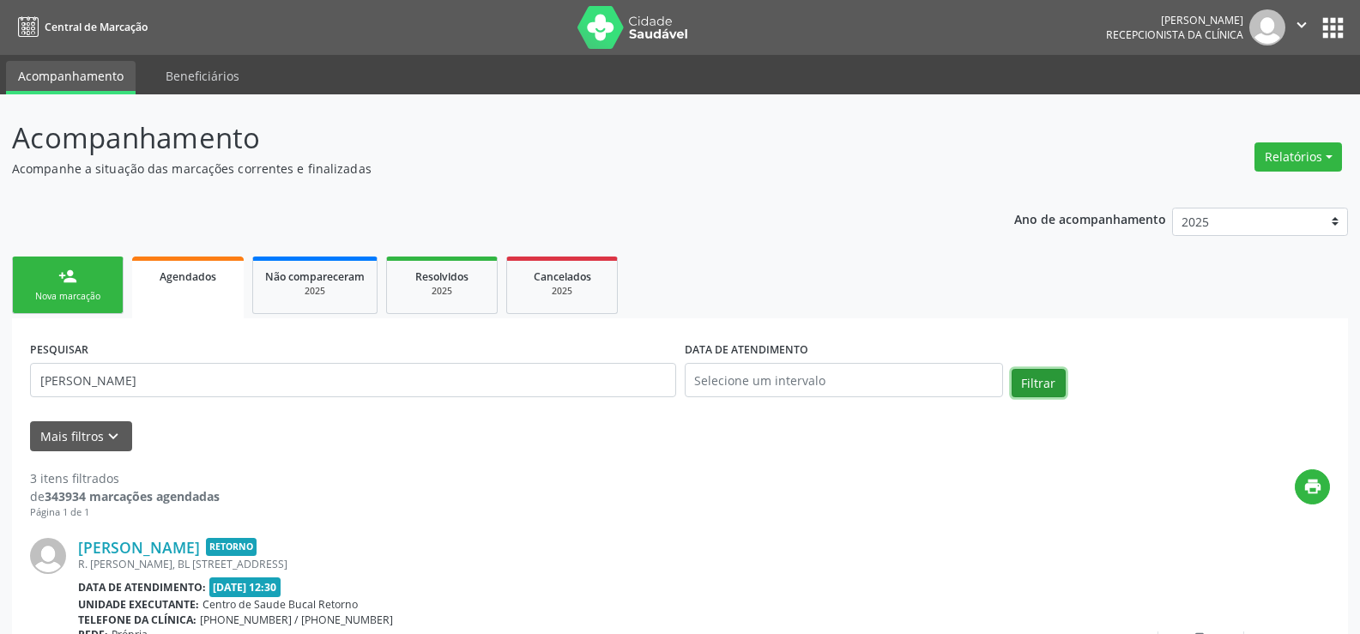
click at [1048, 375] on button "Filtrar" at bounding box center [1039, 383] width 54 height 29
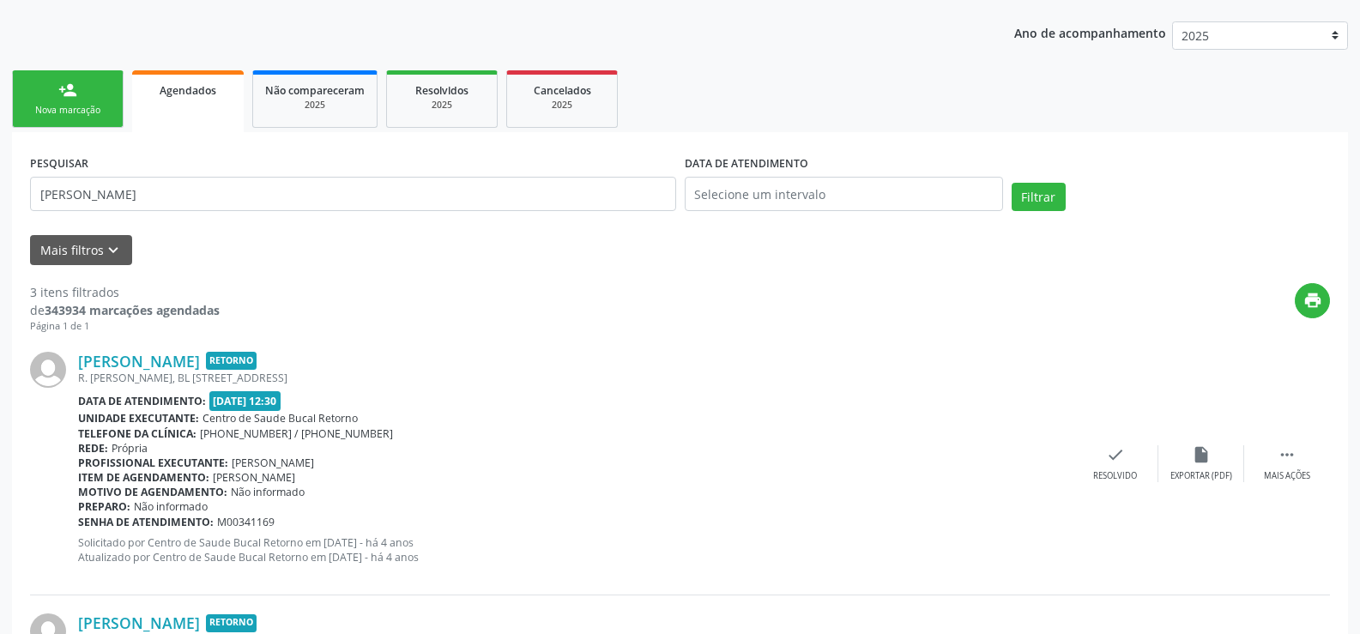
scroll to position [15, 0]
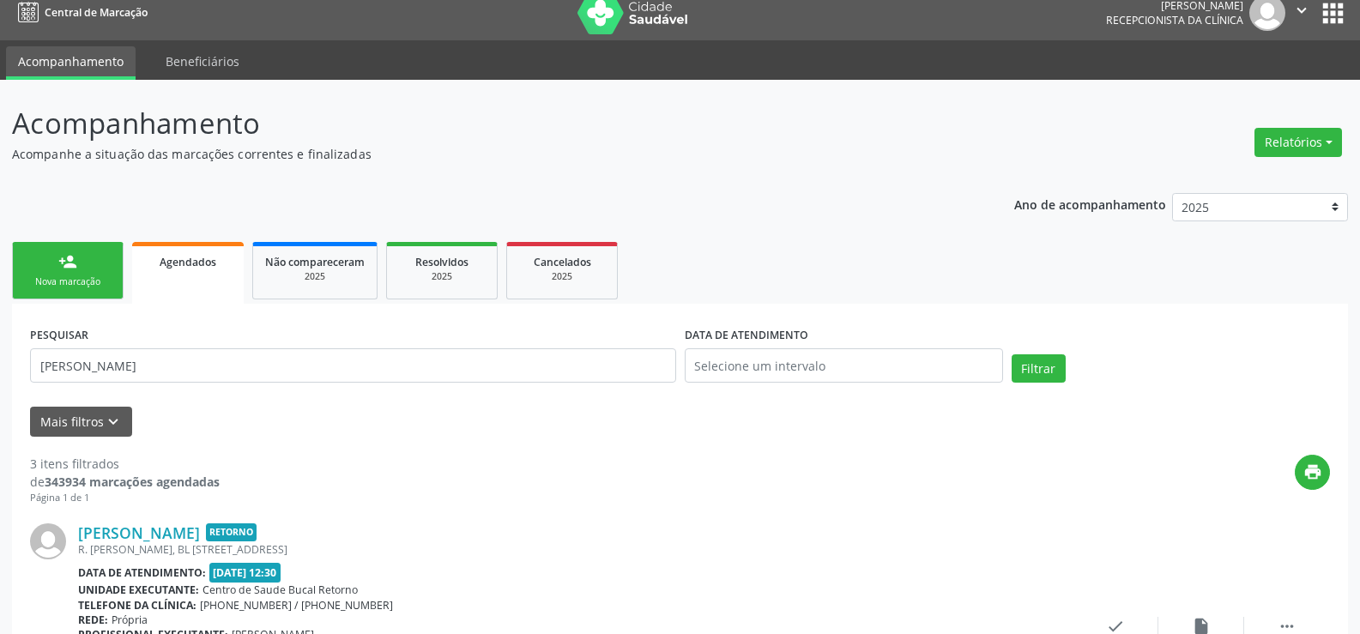
click at [72, 256] on div "person_add" at bounding box center [67, 261] width 19 height 19
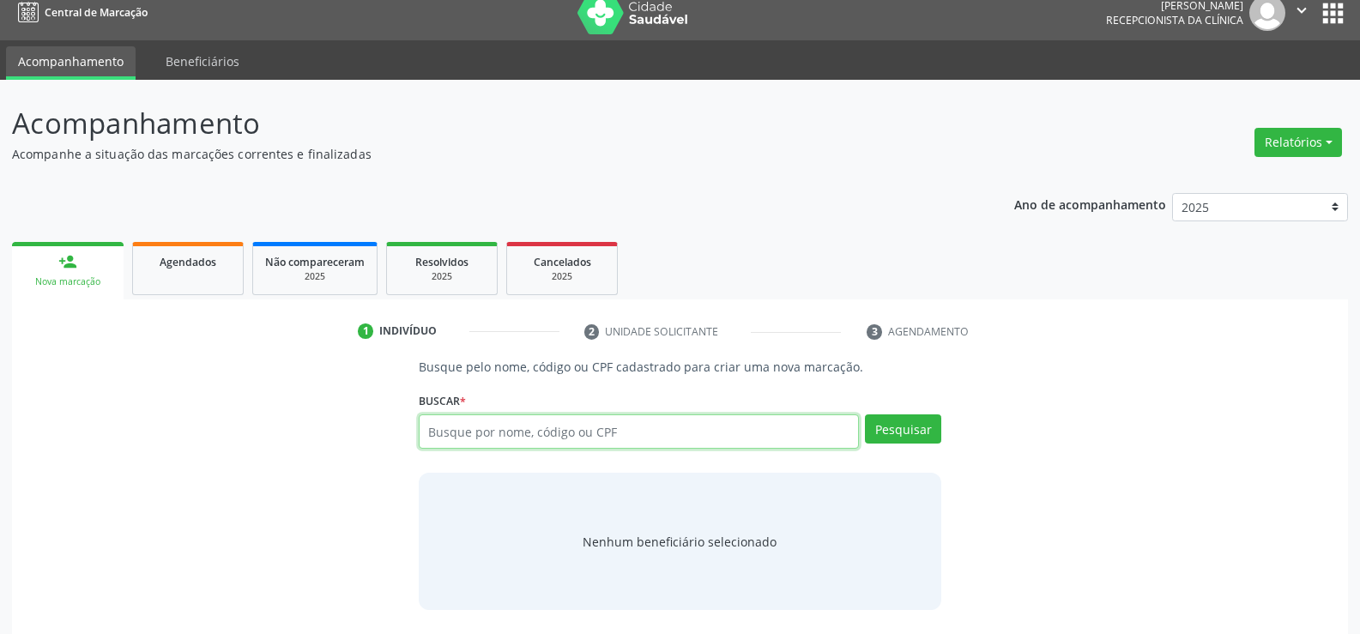
click at [608, 420] on input "text" at bounding box center [639, 431] width 440 height 34
paste input "594.534.194-00"
type input "594.534.194-00"
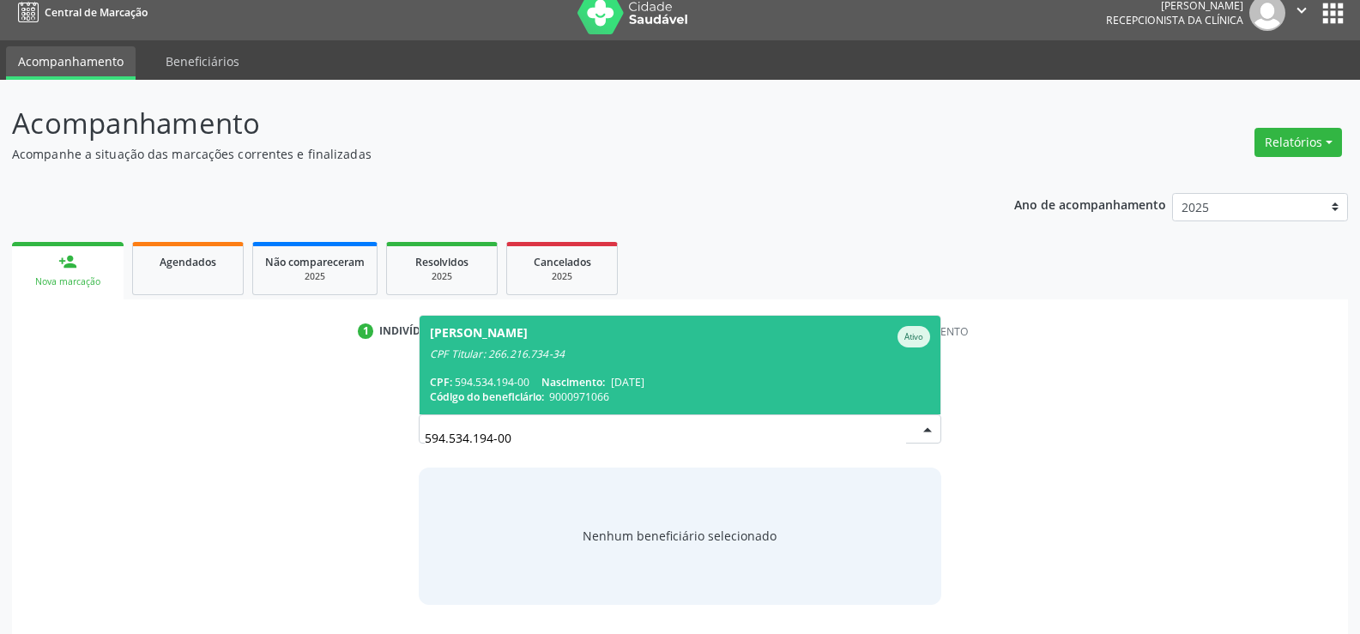
click at [637, 378] on span "[DATE]" at bounding box center [627, 382] width 33 height 15
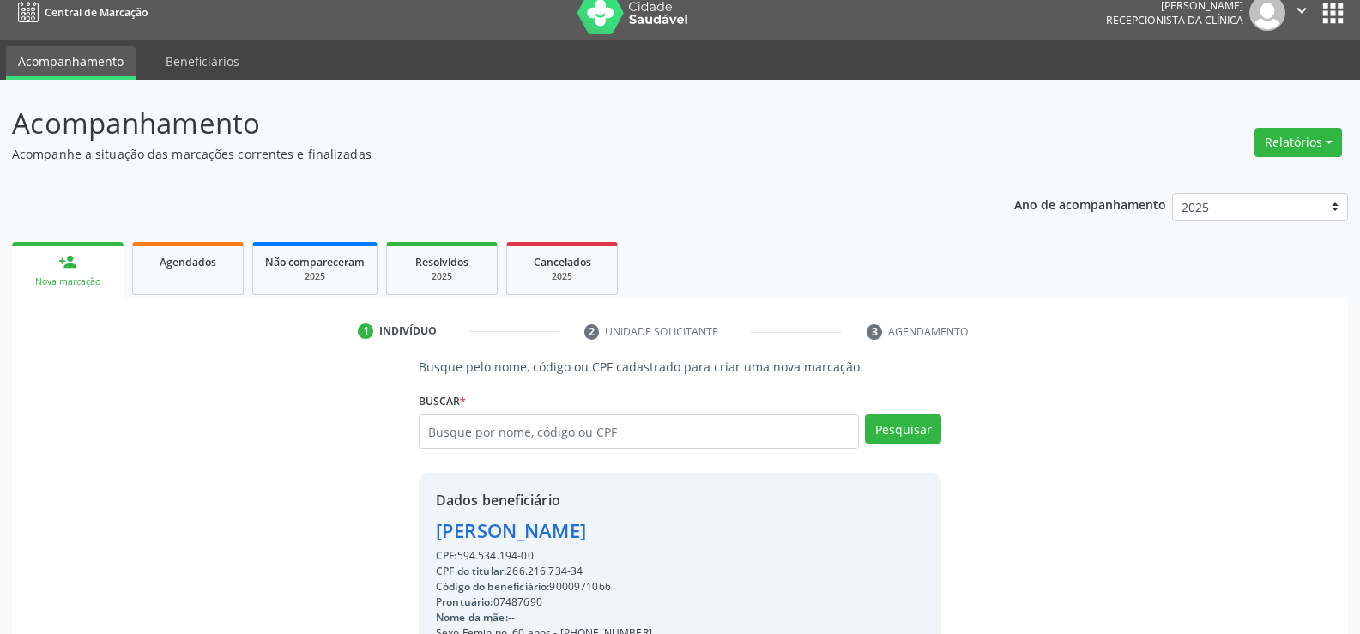
scroll to position [272, 0]
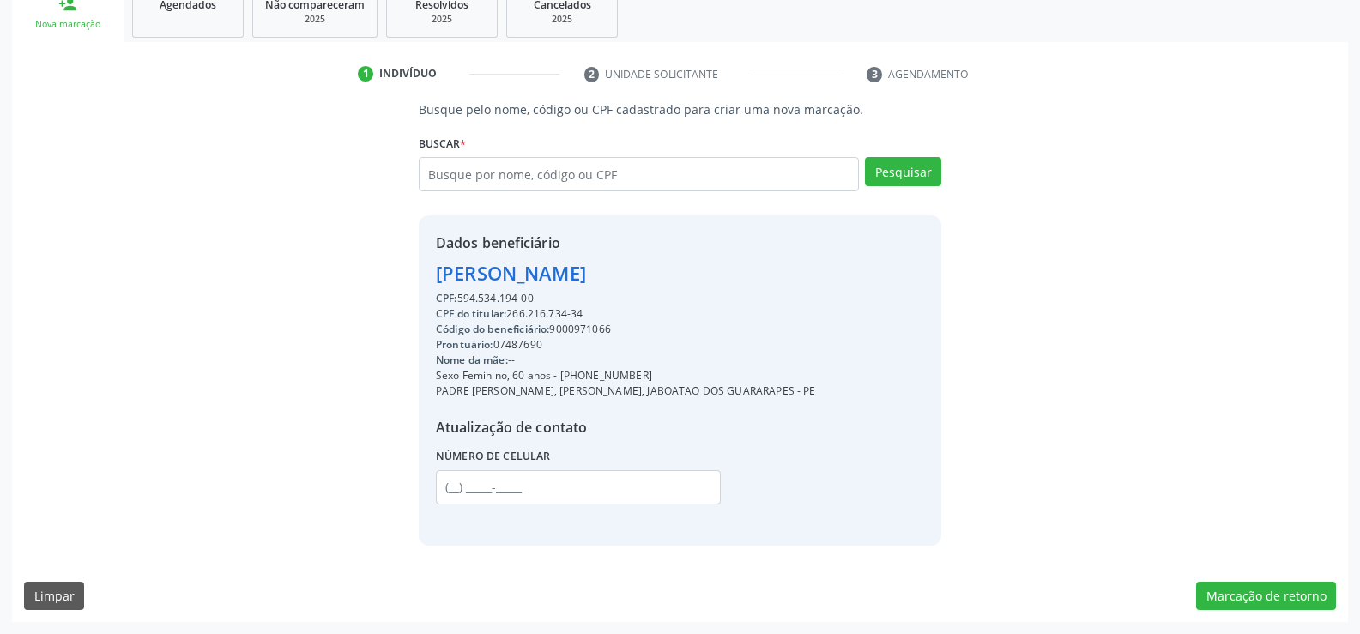
drag, startPoint x: 596, startPoint y: 275, endPoint x: 735, endPoint y: 275, distance: 139.0
click at [735, 275] on div "[PERSON_NAME]" at bounding box center [626, 273] width 380 height 28
click at [638, 268] on div "[PERSON_NAME]" at bounding box center [626, 273] width 380 height 28
drag, startPoint x: 438, startPoint y: 272, endPoint x: 759, endPoint y: 272, distance: 321.8
click at [759, 272] on div "[PERSON_NAME]" at bounding box center [626, 273] width 380 height 28
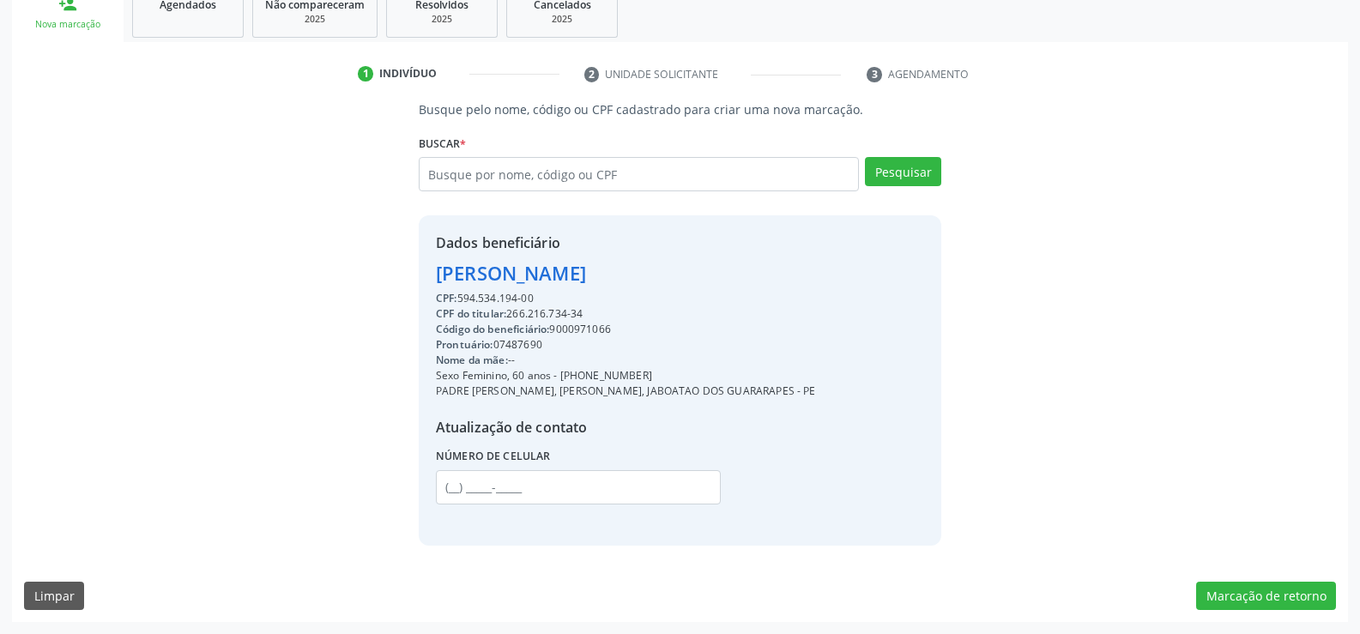
drag, startPoint x: 580, startPoint y: 378, endPoint x: 709, endPoint y: 371, distance: 128.9
click at [709, 371] on div "Sexo Feminino, 60 anos - [PHONE_NUMBER]" at bounding box center [626, 375] width 380 height 15
